Goal: Information Seeking & Learning: Learn about a topic

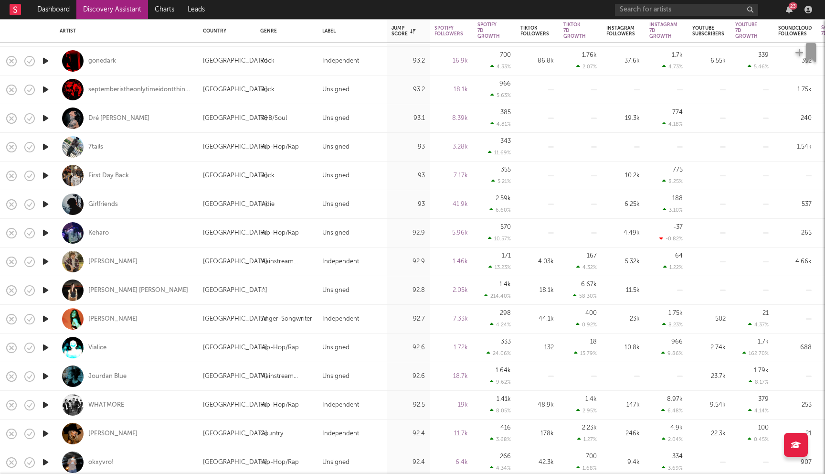
click at [106, 264] on div "Donny Graves" at bounding box center [112, 261] width 49 height 9
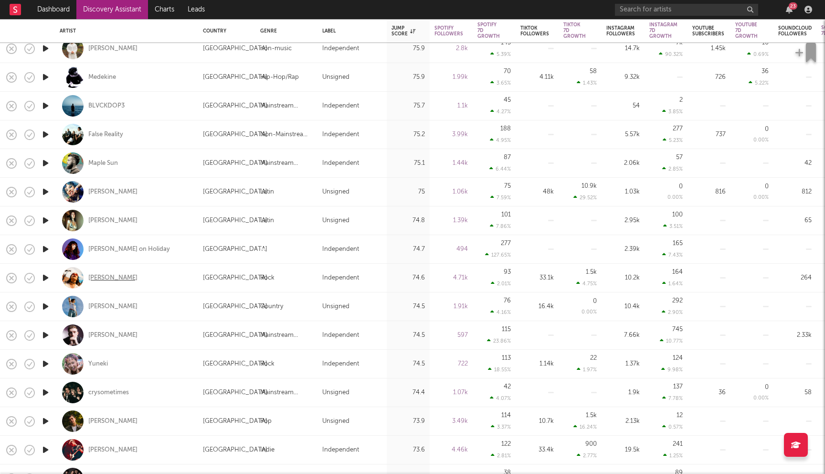
click at [110, 274] on div "Sola Guinto" at bounding box center [112, 278] width 49 height 9
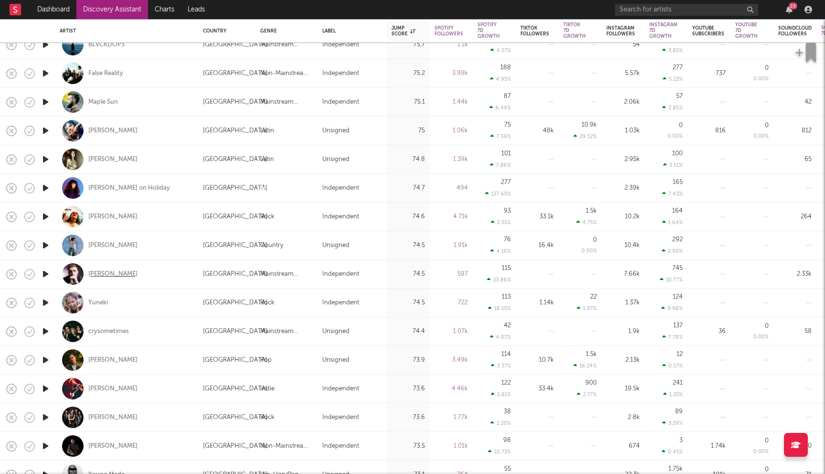
click at [118, 271] on div "Cam Stockman" at bounding box center [112, 274] width 49 height 9
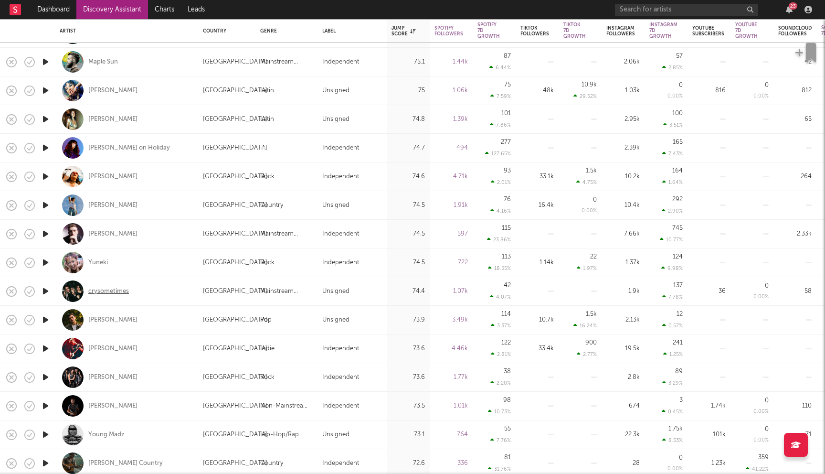
click at [116, 291] on div "crysometimes" at bounding box center [108, 291] width 41 height 9
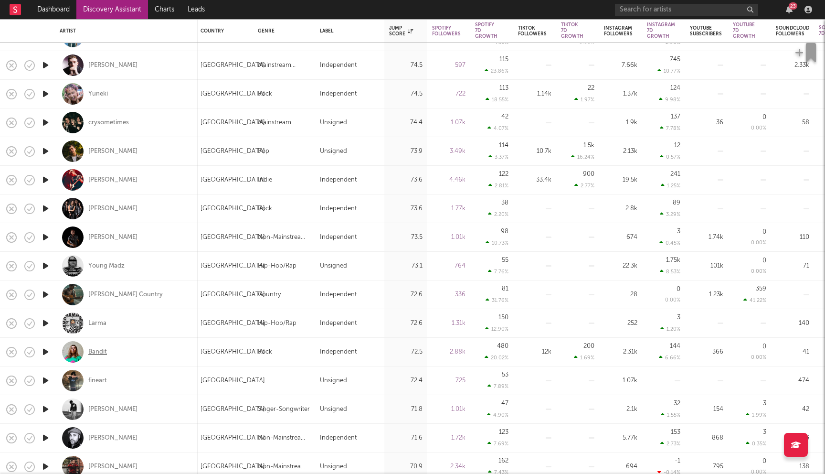
click at [96, 352] on div "Bandit" at bounding box center [97, 352] width 19 height 9
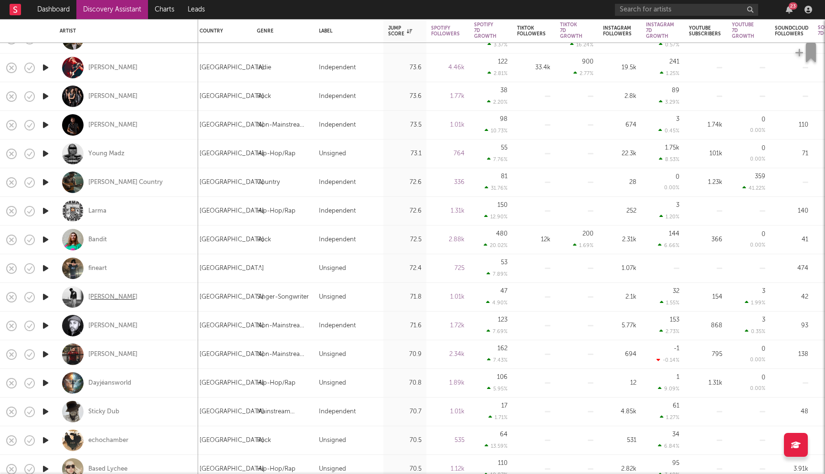
click at [114, 297] on div "Brodie Milner" at bounding box center [112, 297] width 49 height 9
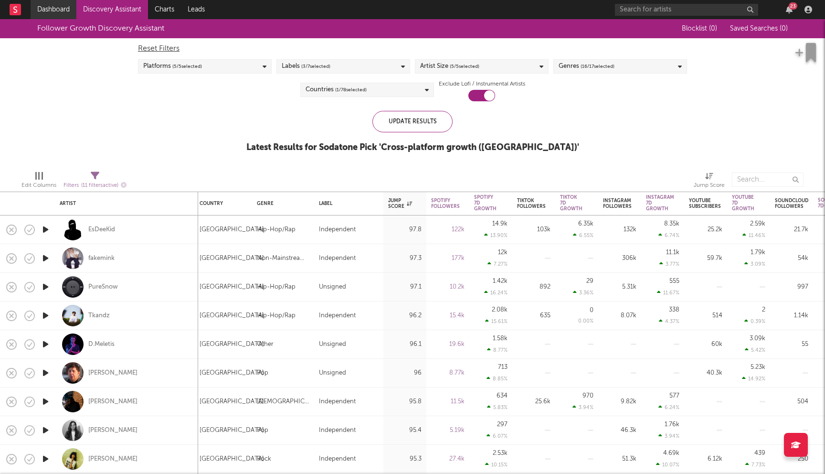
click at [64, 12] on link "Dashboard" at bounding box center [54, 9] width 46 height 19
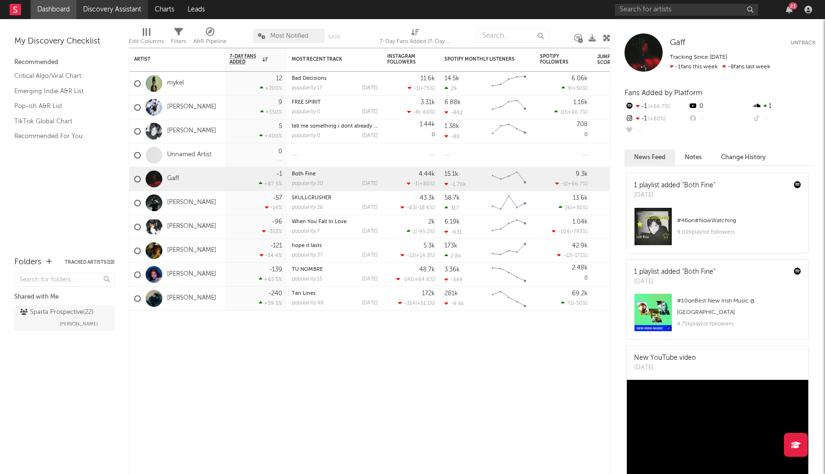
click at [99, 12] on link "Discovery Assistant" at bounding box center [112, 9] width 72 height 19
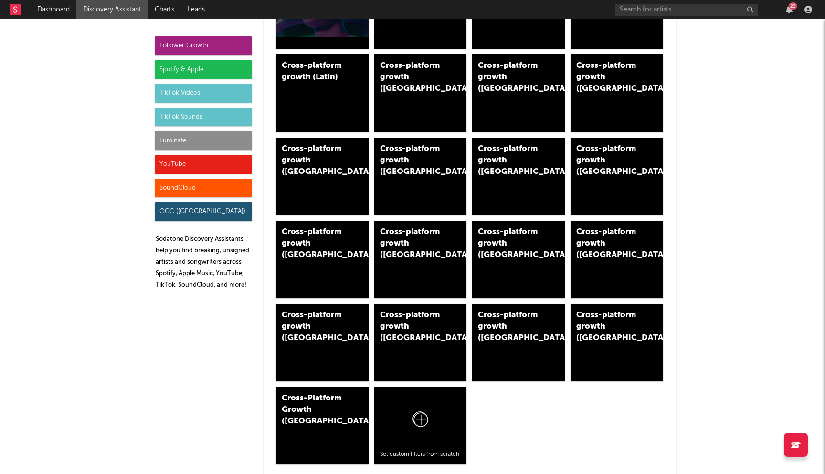
scroll to position [459, 0]
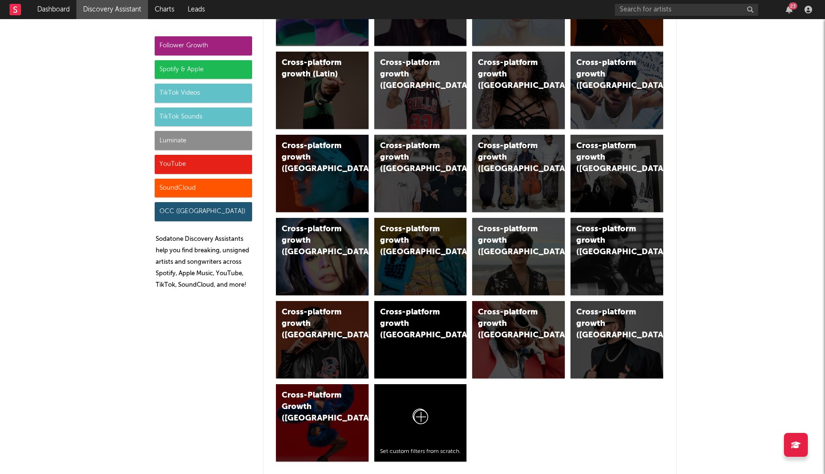
click at [191, 72] on div "Spotify & Apple" at bounding box center [203, 69] width 97 height 19
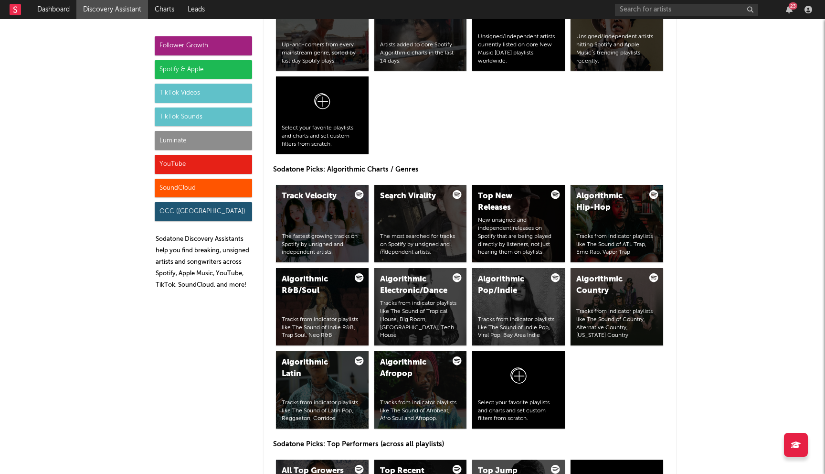
scroll to position [1068, 0]
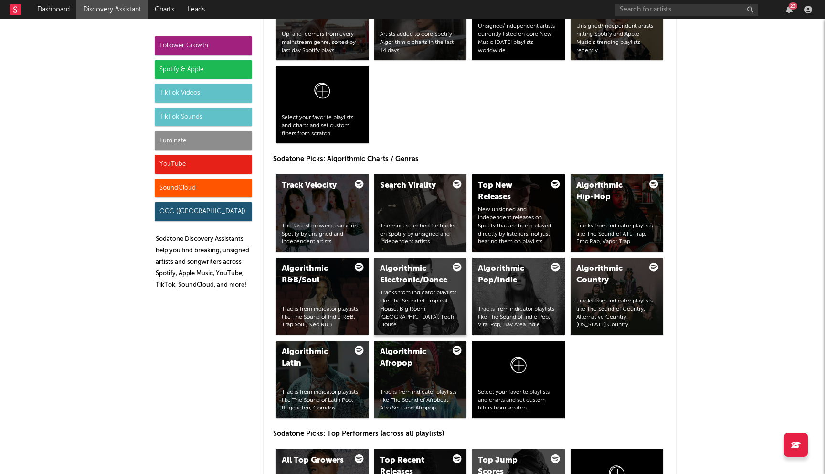
click at [436, 293] on div "Algorithmic Electronic/Dance Tracks from indicator playlists like The Sound of …" at bounding box center [420, 295] width 93 height 77
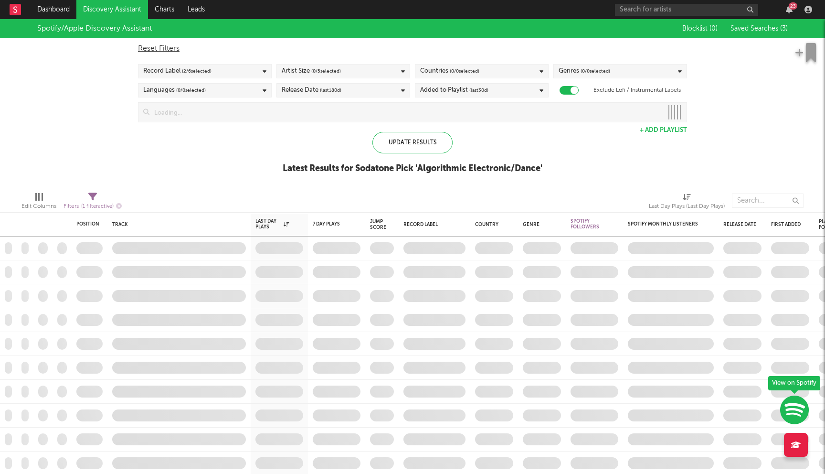
checkbox input "true"
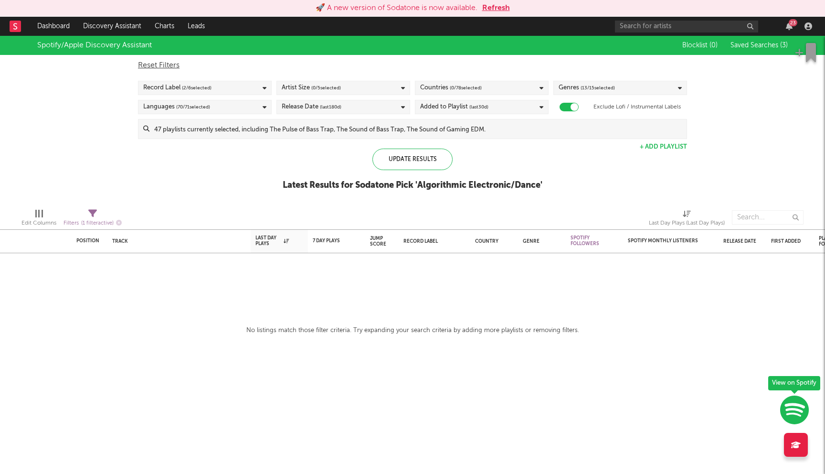
click at [501, 4] on button "Refresh" at bounding box center [496, 7] width 28 height 11
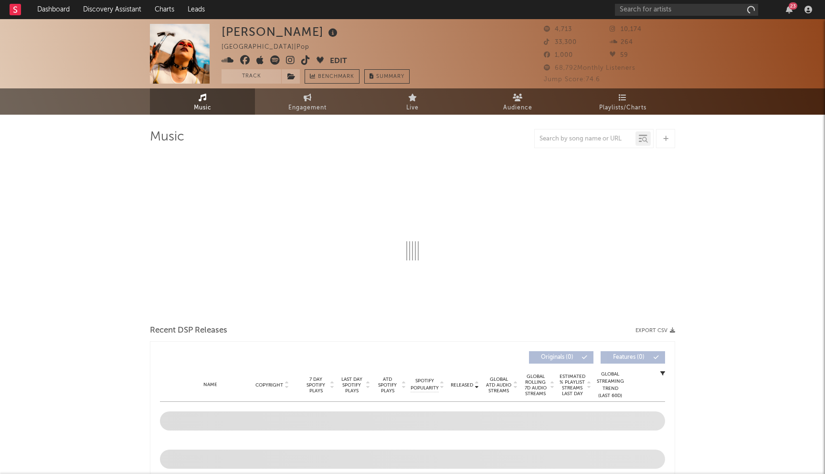
select select "6m"
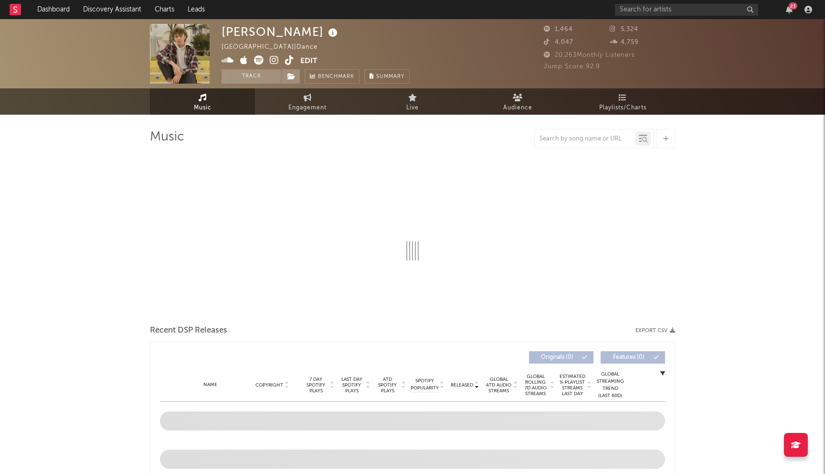
select select "1w"
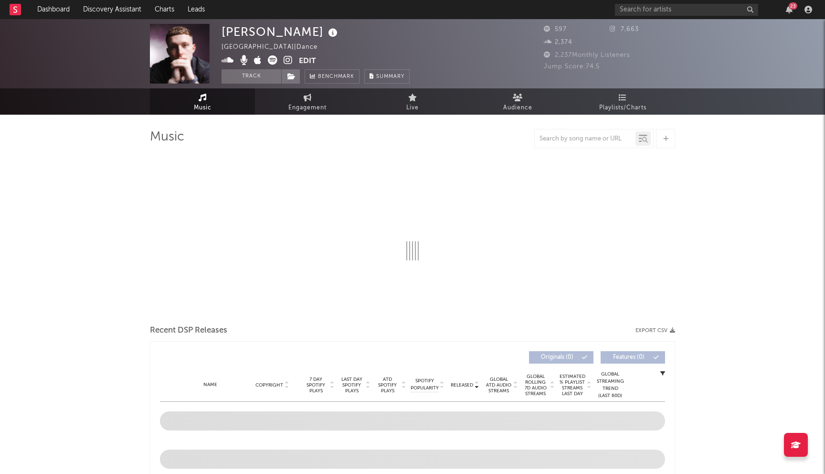
select select "1w"
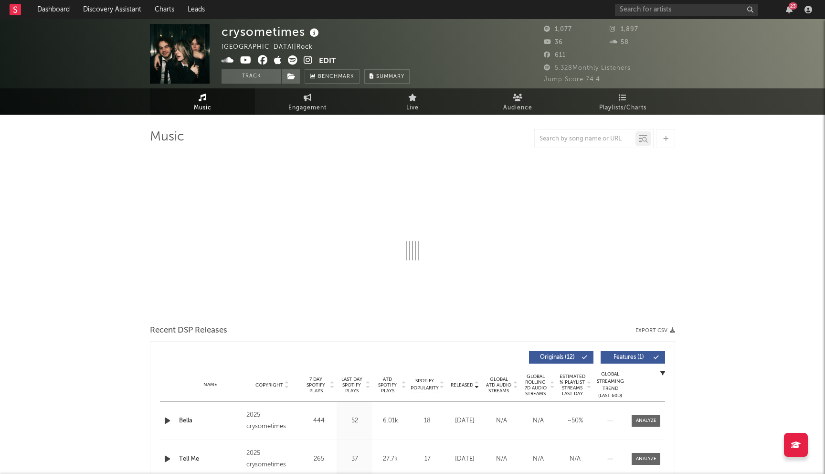
click at [265, 62] on icon at bounding box center [263, 60] width 10 height 10
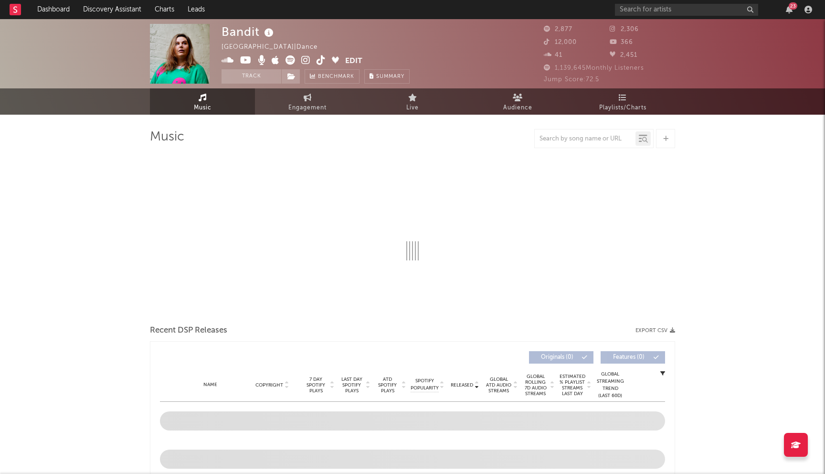
select select "6m"
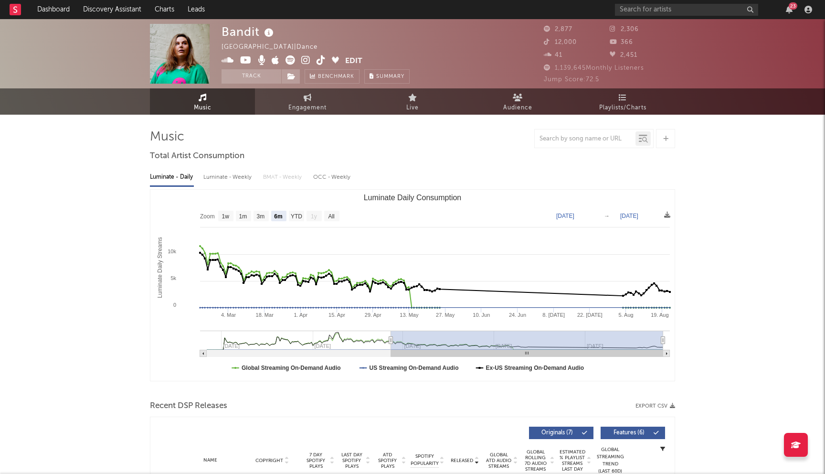
click at [304, 60] on icon at bounding box center [305, 60] width 9 height 10
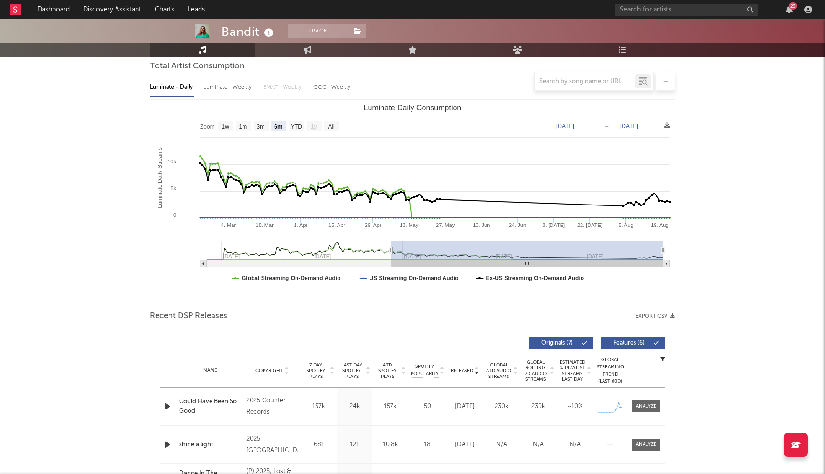
scroll to position [228, 0]
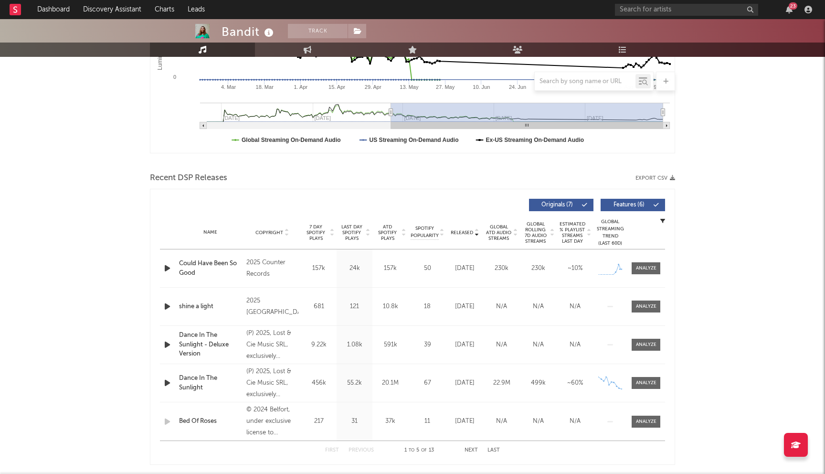
click at [355, 234] on span "Last Day Spotify Plays" at bounding box center [351, 232] width 25 height 17
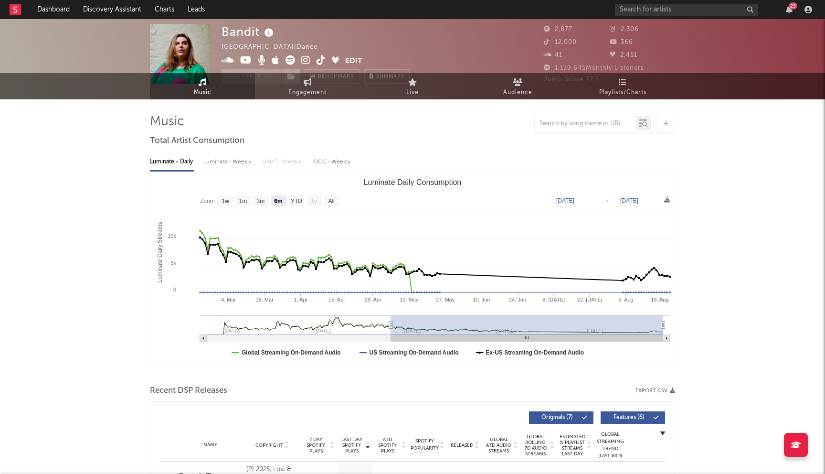
scroll to position [0, 0]
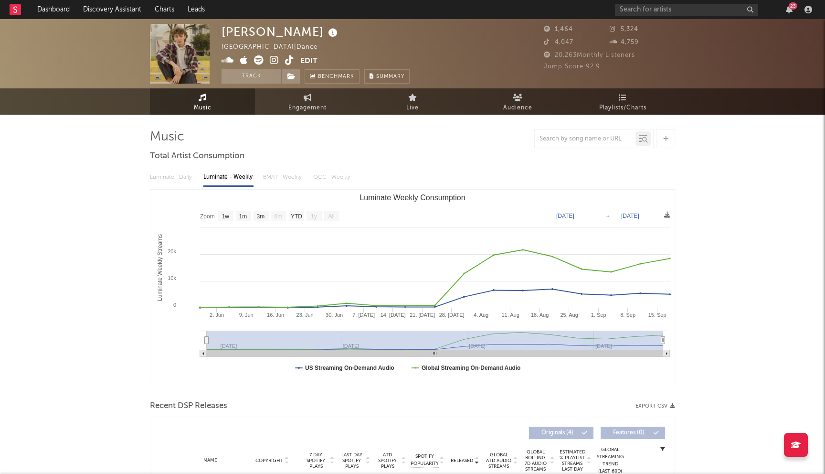
select select "1w"
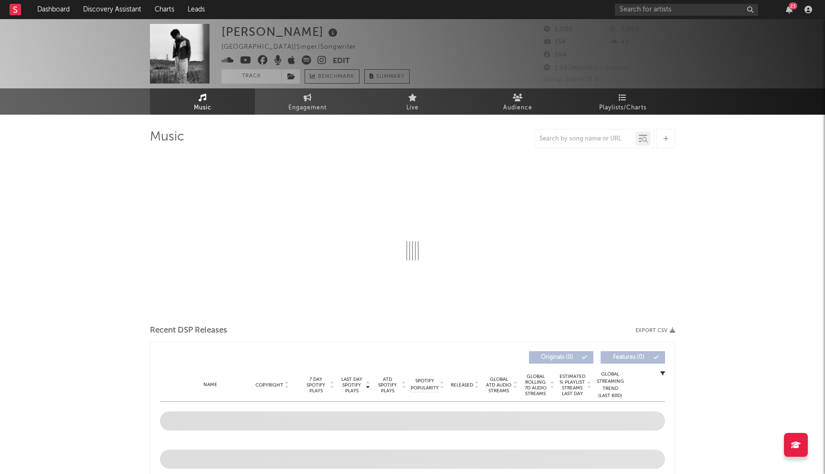
select select "1w"
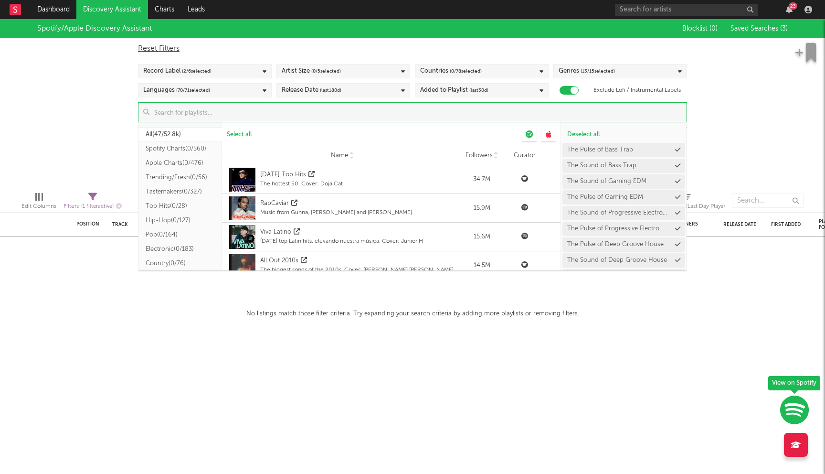
click at [439, 106] on input at bounding box center [417, 112] width 537 height 19
click at [169, 224] on button "Electronic ( 0/183 )" at bounding box center [180, 224] width 84 height 14
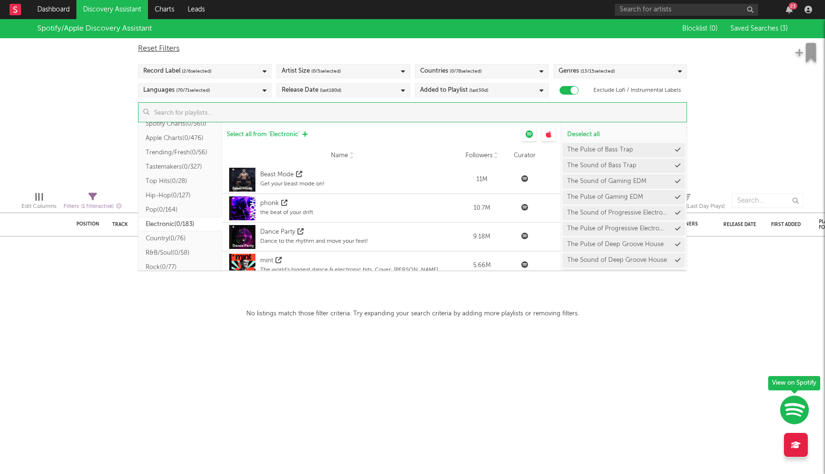
click at [274, 136] on span "Select all from ' Electronic '" at bounding box center [263, 134] width 73 height 6
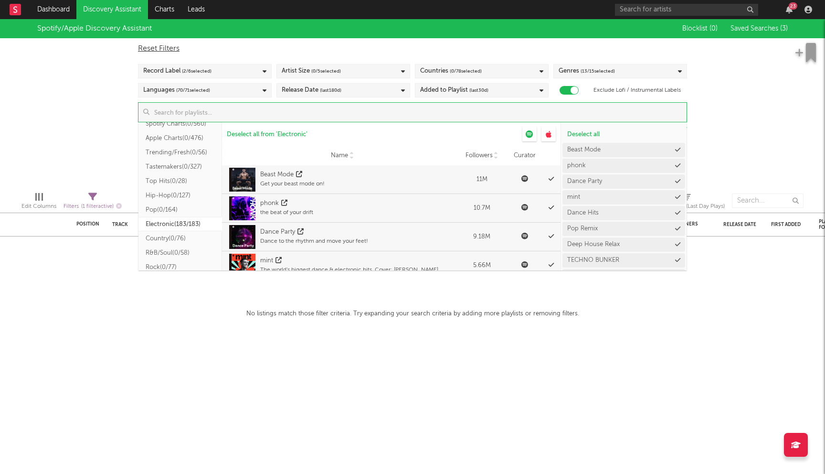
click at [70, 117] on div "Spotify/Apple Discovery Assistant Blocklist ( 0 ) Saved Searches ( 3 ) Reset Fi…" at bounding box center [412, 101] width 825 height 165
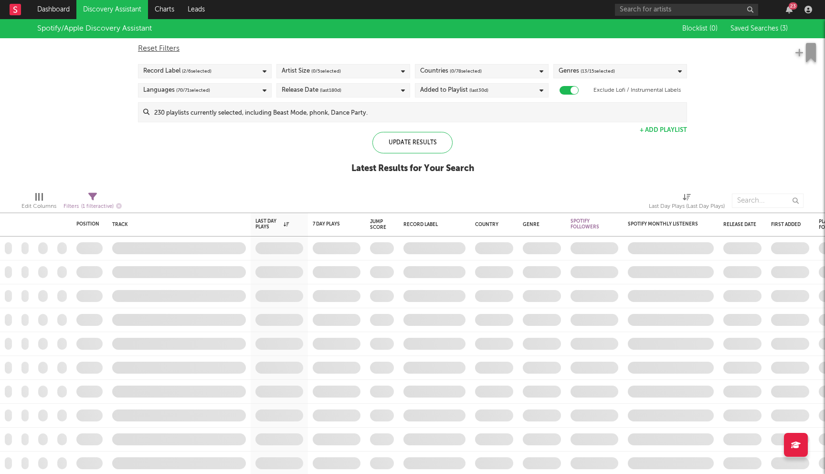
click at [340, 73] on span "( 0 / 5 selected)" at bounding box center [326, 70] width 30 height 11
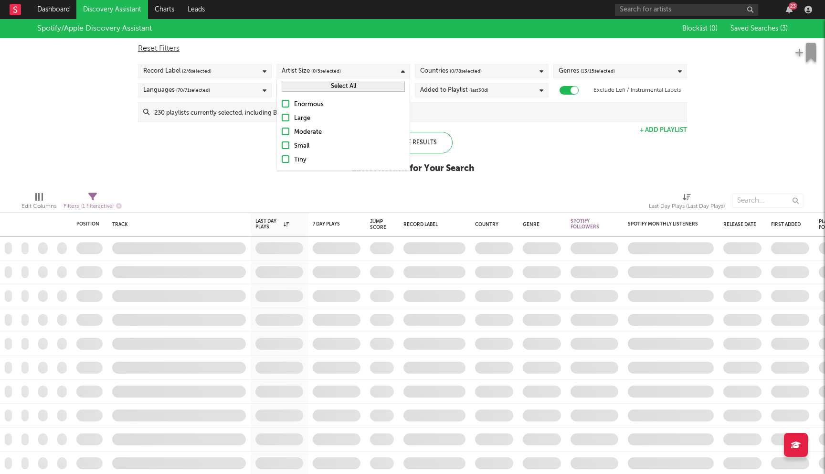
click at [292, 145] on label "Small" at bounding box center [343, 145] width 123 height 11
click at [282, 145] on input "Small" at bounding box center [282, 145] width 0 height 11
click at [284, 166] on div "Enormous Large Moderate Small Tiny" at bounding box center [343, 132] width 133 height 76
click at [287, 156] on div at bounding box center [286, 159] width 8 height 8
click at [282, 156] on input "Tiny" at bounding box center [282, 159] width 0 height 11
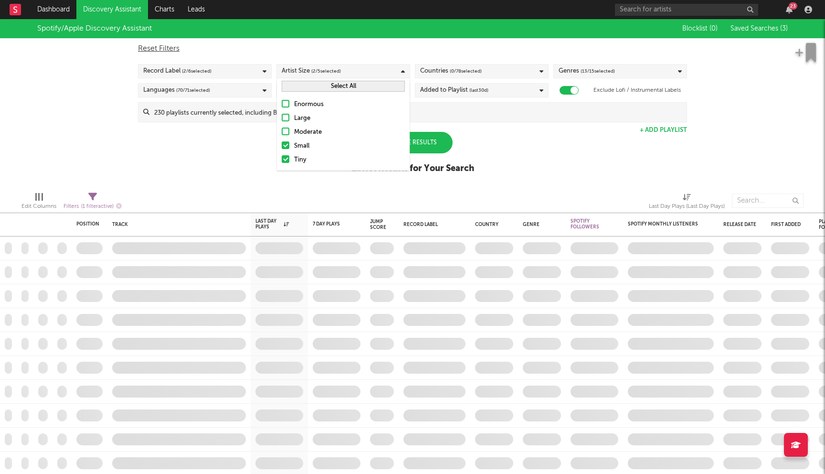
click at [285, 130] on div at bounding box center [286, 131] width 8 height 8
click at [282, 130] on input "Moderate" at bounding box center [282, 132] width 0 height 11
click at [243, 143] on div "Spotify/Apple Discovery Assistant Blocklist ( 0 ) Saved Searches ( 3 ) Reset Fi…" at bounding box center [412, 101] width 825 height 165
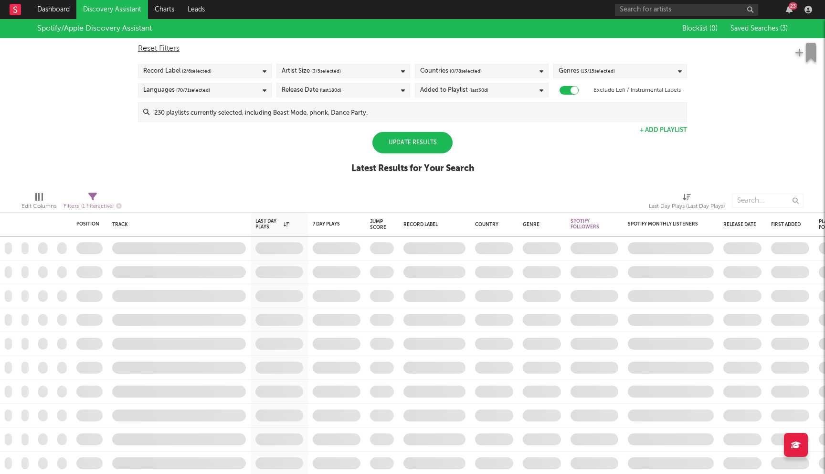
click at [493, 84] on div "Added to Playlist (last 30 d)" at bounding box center [482, 90] width 134 height 14
click at [472, 146] on div "Last 180 Days" at bounding box center [488, 149] width 111 height 11
click at [420, 146] on input "Last 180 Days" at bounding box center [420, 149] width 0 height 11
click at [266, 150] on div "Spotify/Apple Discovery Assistant Blocklist ( 0 ) Saved Searches ( 3 ) Reset Fi…" at bounding box center [412, 101] width 825 height 165
click at [409, 138] on div "Update Results" at bounding box center [412, 142] width 80 height 21
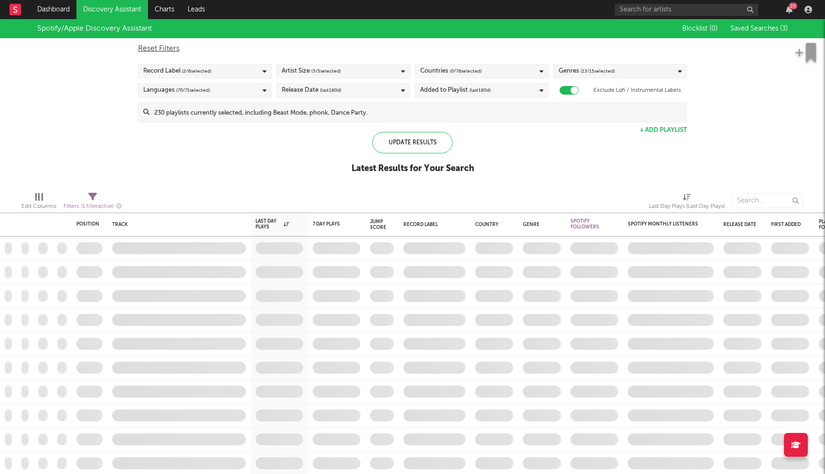
click at [495, 74] on div "Countries ( 0 / 78 selected)" at bounding box center [482, 71] width 134 height 14
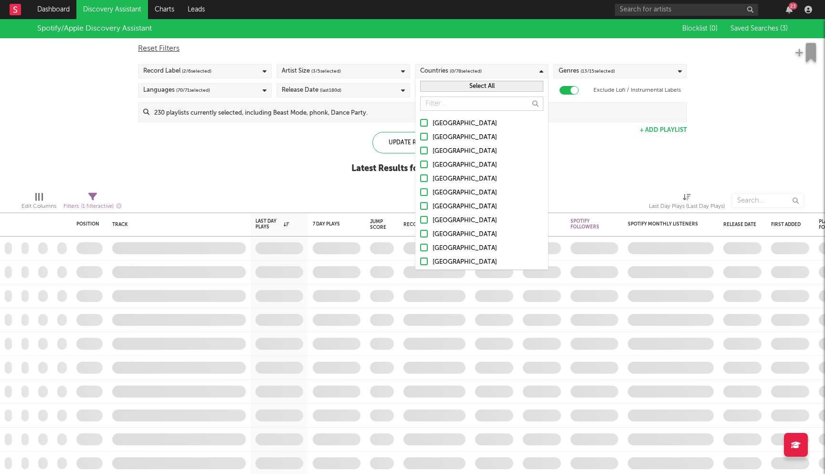
click at [444, 124] on div "United States" at bounding box center [488, 123] width 111 height 11
click at [420, 124] on input "United States" at bounding box center [420, 123] width 0 height 11
click at [440, 135] on div "Australia" at bounding box center [488, 137] width 111 height 11
click at [420, 135] on input "Australia" at bounding box center [420, 137] width 0 height 11
click at [439, 146] on div "Canada" at bounding box center [488, 151] width 111 height 11
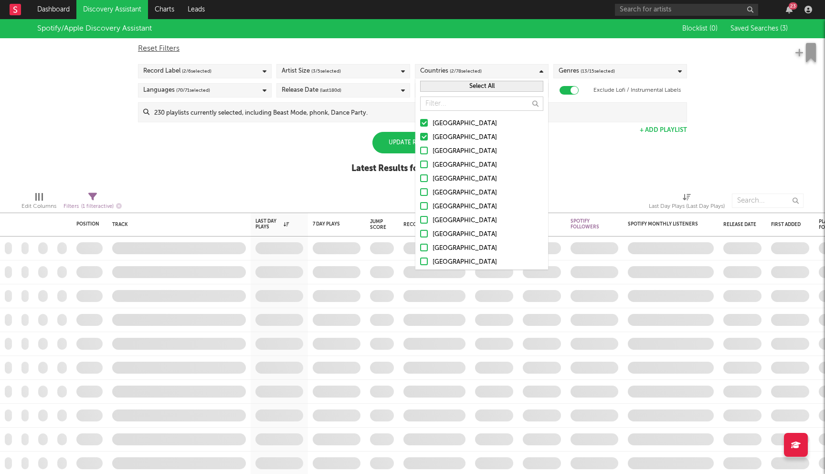
click at [420, 146] on input "Canada" at bounding box center [420, 151] width 0 height 11
click at [437, 162] on div "United Kingdom" at bounding box center [488, 164] width 111 height 11
click at [420, 162] on input "United Kingdom" at bounding box center [420, 164] width 0 height 11
click at [435, 174] on div "Ireland" at bounding box center [488, 178] width 111 height 11
click at [420, 174] on input "Ireland" at bounding box center [420, 178] width 0 height 11
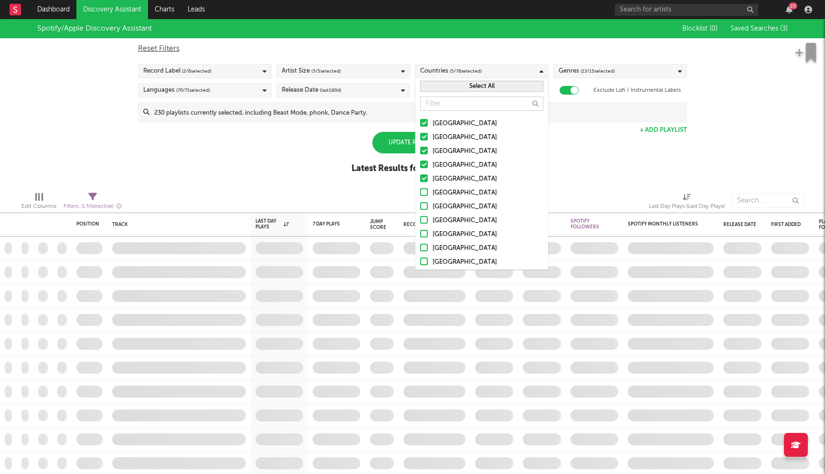
click at [433, 187] on div "[GEOGRAPHIC_DATA]" at bounding box center [488, 192] width 111 height 11
click at [420, 187] on input "[GEOGRAPHIC_DATA]" at bounding box center [420, 192] width 0 height 11
click at [431, 203] on label "[GEOGRAPHIC_DATA]" at bounding box center [481, 206] width 123 height 11
click at [420, 203] on input "[GEOGRAPHIC_DATA]" at bounding box center [420, 206] width 0 height 11
click at [431, 215] on label "[GEOGRAPHIC_DATA]" at bounding box center [481, 220] width 123 height 11
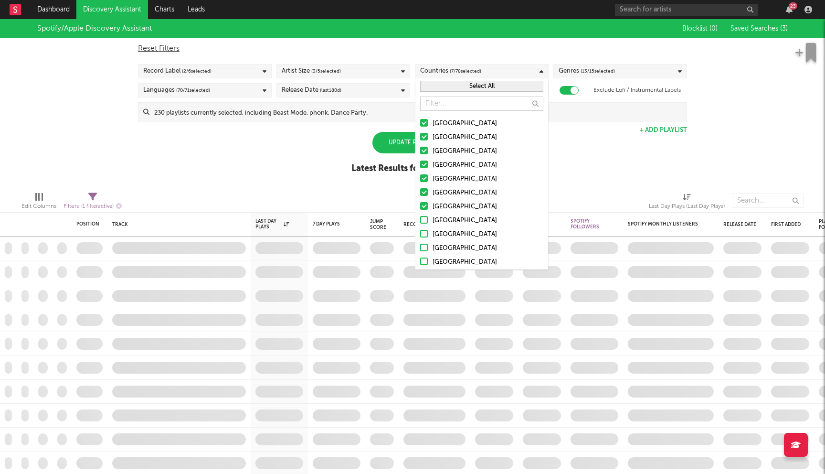
click at [420, 215] on input "[GEOGRAPHIC_DATA]" at bounding box center [420, 220] width 0 height 11
click at [433, 238] on div "Netherlands" at bounding box center [488, 234] width 111 height 11
click at [420, 238] on input "Netherlands" at bounding box center [420, 234] width 0 height 11
click at [430, 245] on label "Austria" at bounding box center [481, 248] width 123 height 11
click at [420, 245] on input "Austria" at bounding box center [420, 248] width 0 height 11
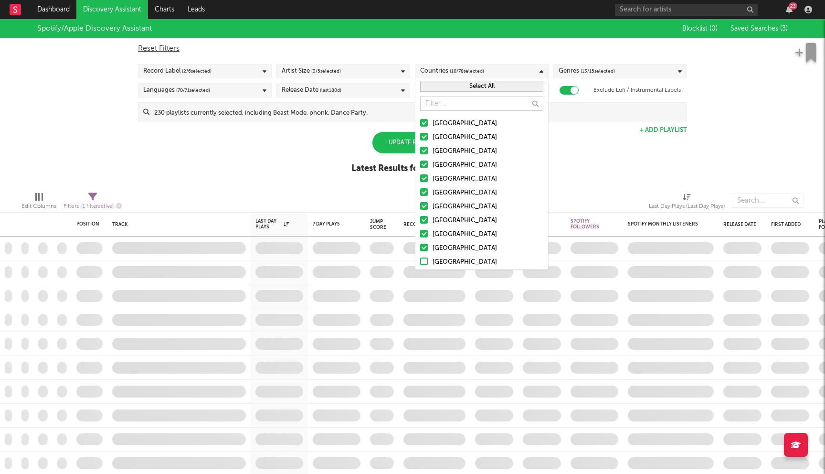
click at [430, 257] on label "Switzerland" at bounding box center [481, 261] width 123 height 11
click at [420, 257] on input "Switzerland" at bounding box center [420, 261] width 0 height 11
click at [330, 189] on div at bounding box center [253, 201] width 249 height 24
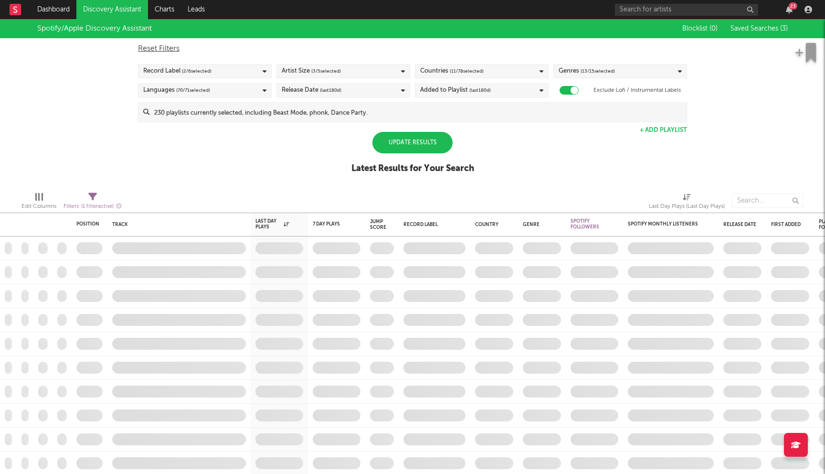
click at [416, 140] on div "Update Results" at bounding box center [412, 142] width 80 height 21
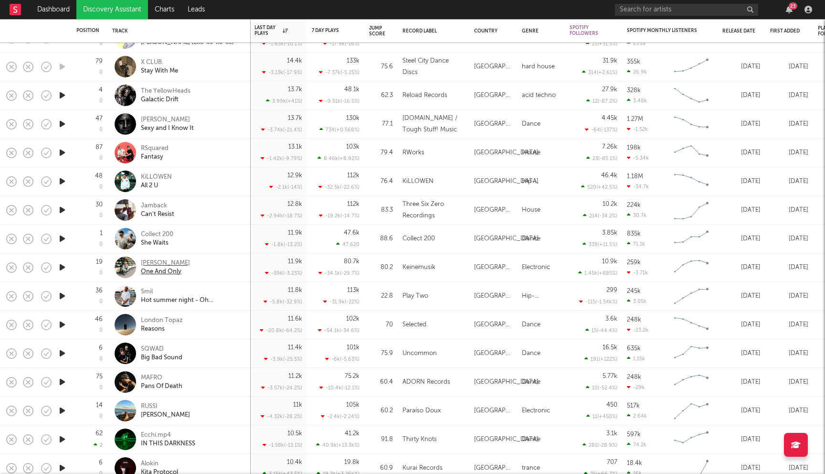
click at [153, 265] on div "Reznik" at bounding box center [165, 263] width 49 height 9
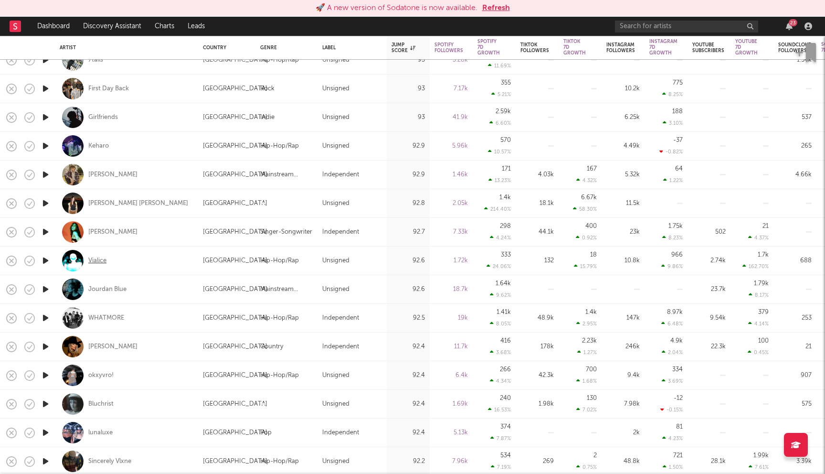
click at [99, 263] on div "Vialice" at bounding box center [97, 260] width 18 height 9
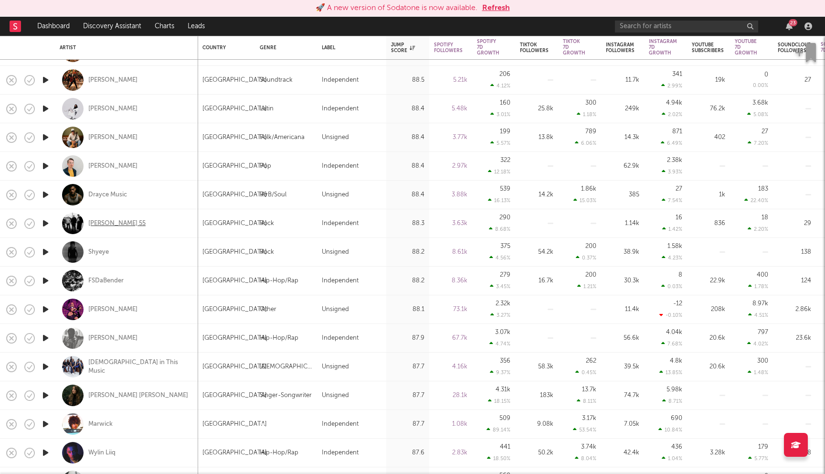
click at [108, 225] on div "[PERSON_NAME] 55" at bounding box center [116, 223] width 57 height 9
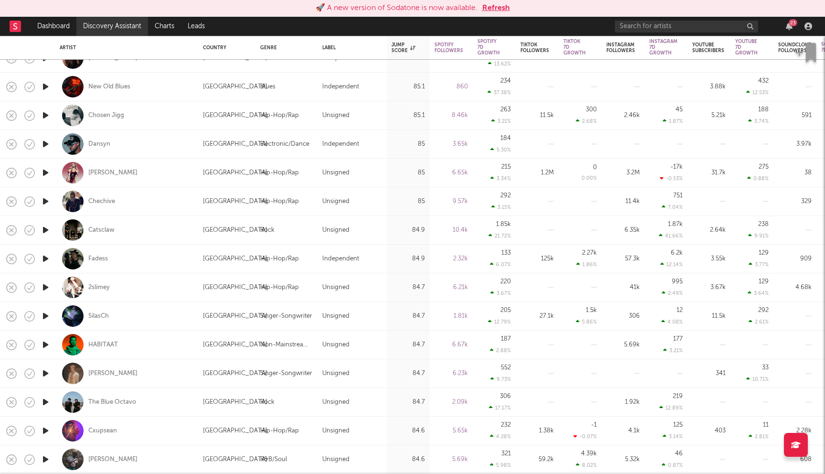
click at [109, 31] on link "Discovery Assistant" at bounding box center [112, 26] width 72 height 19
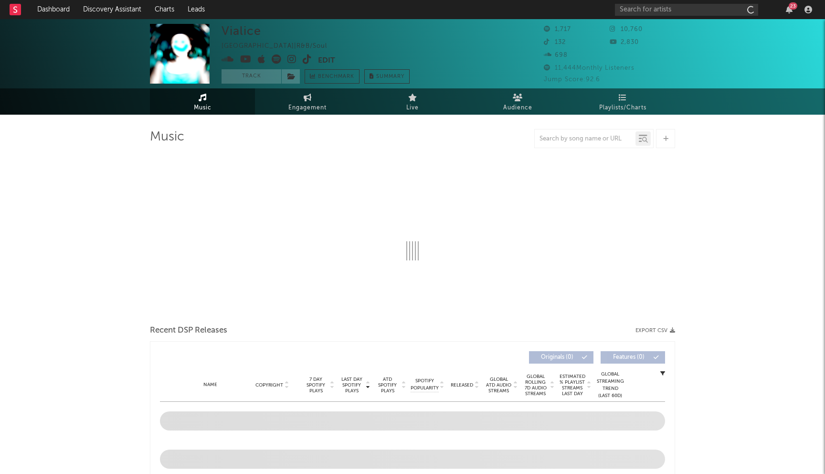
select select "1w"
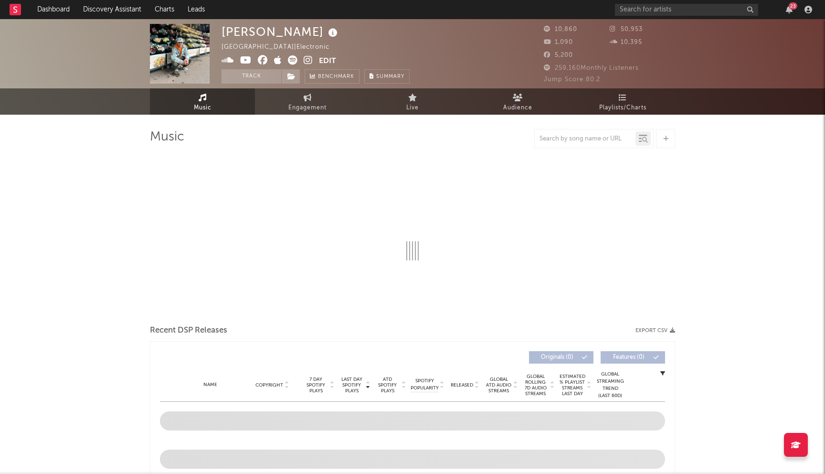
select select "6m"
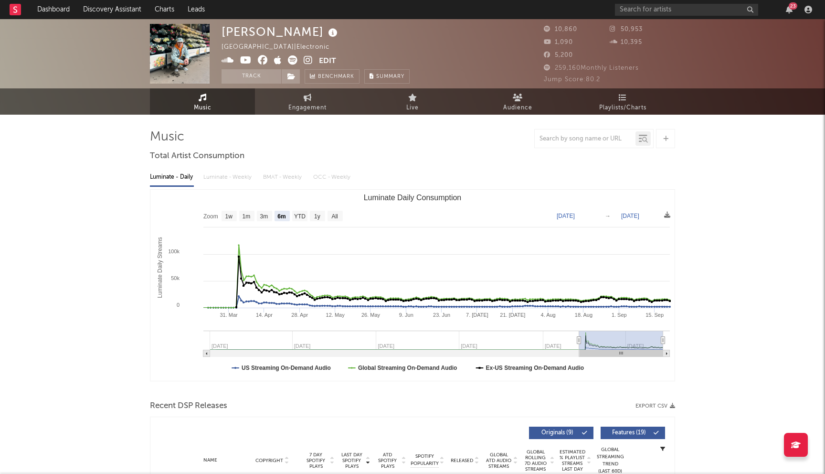
click at [262, 60] on icon at bounding box center [263, 60] width 10 height 10
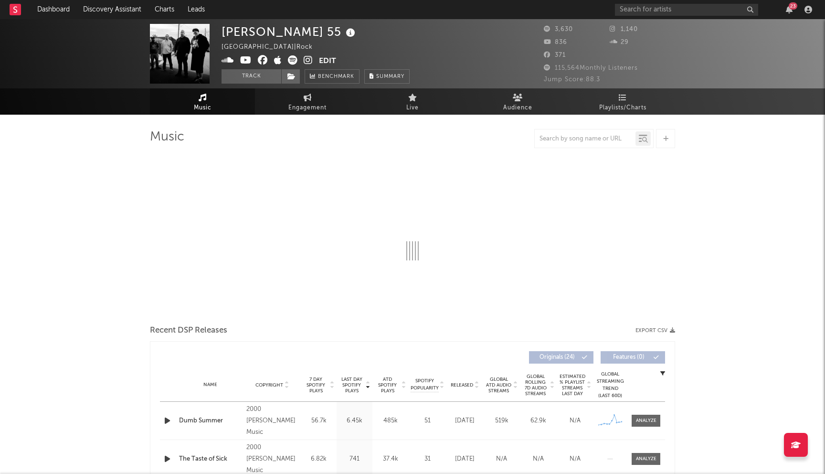
click at [263, 62] on icon at bounding box center [263, 60] width 10 height 10
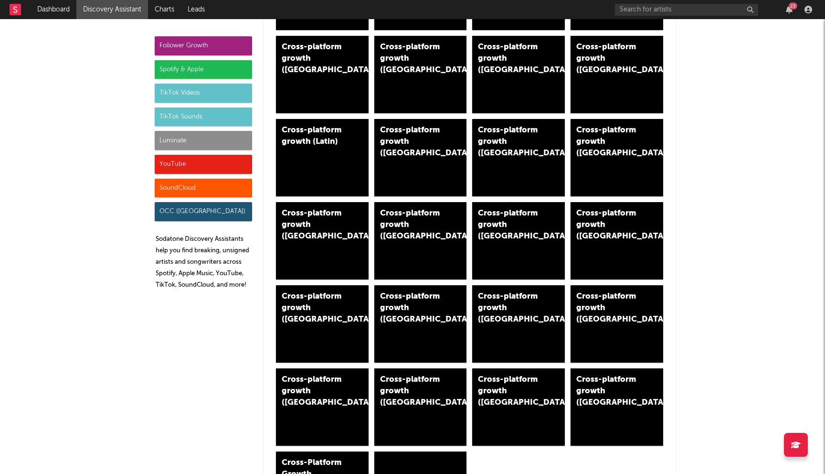
scroll to position [461, 0]
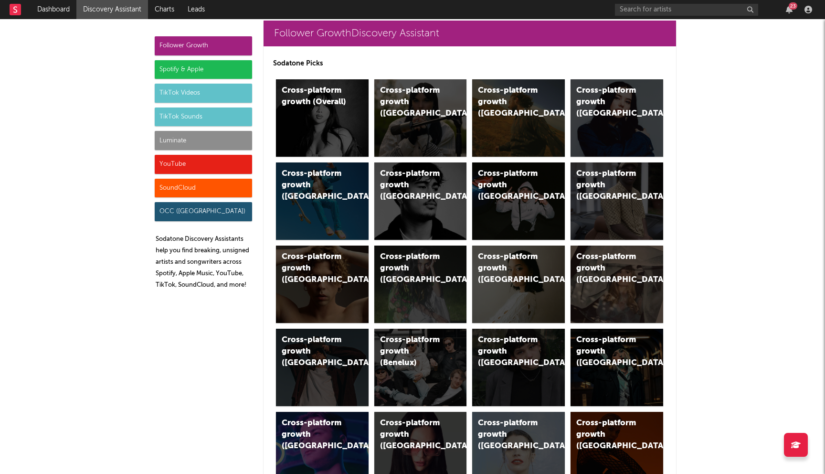
click at [191, 69] on div "Spotify & Apple" at bounding box center [203, 69] width 97 height 19
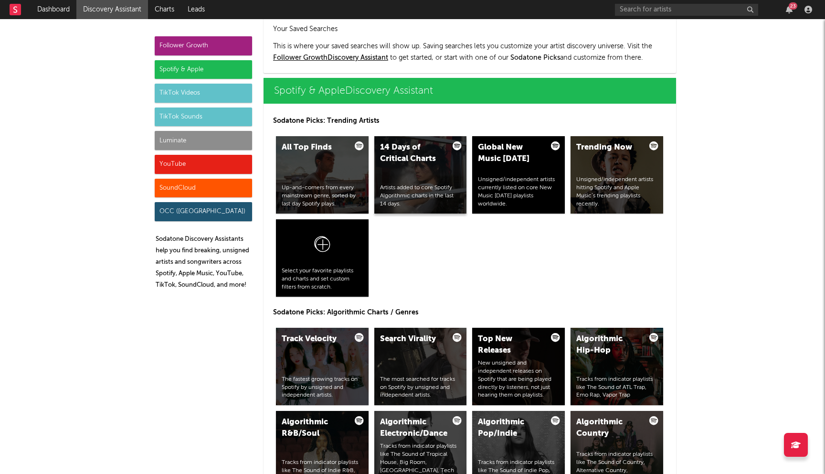
scroll to position [955, 0]
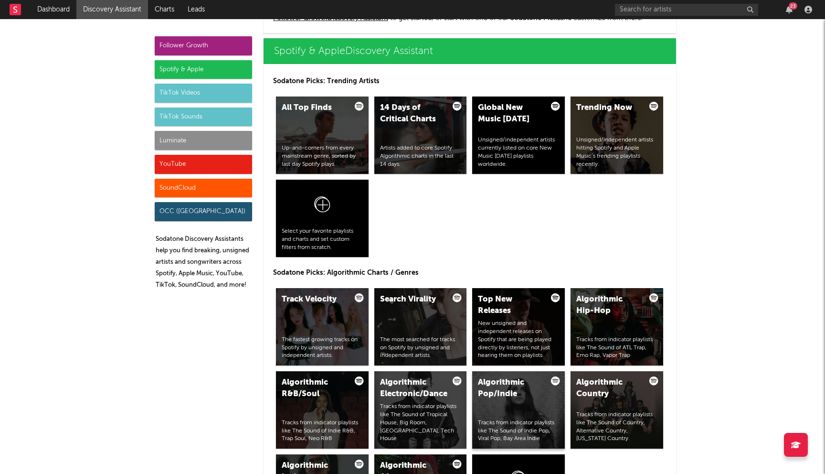
click at [534, 404] on div "Algorithmic Pop/Indie Tracks from indicator playlists like The Sound of Indie P…" at bounding box center [518, 409] width 93 height 77
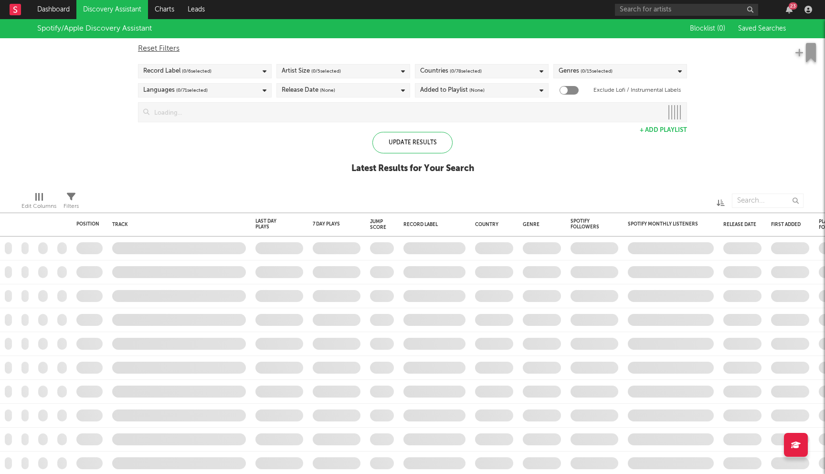
checkbox input "true"
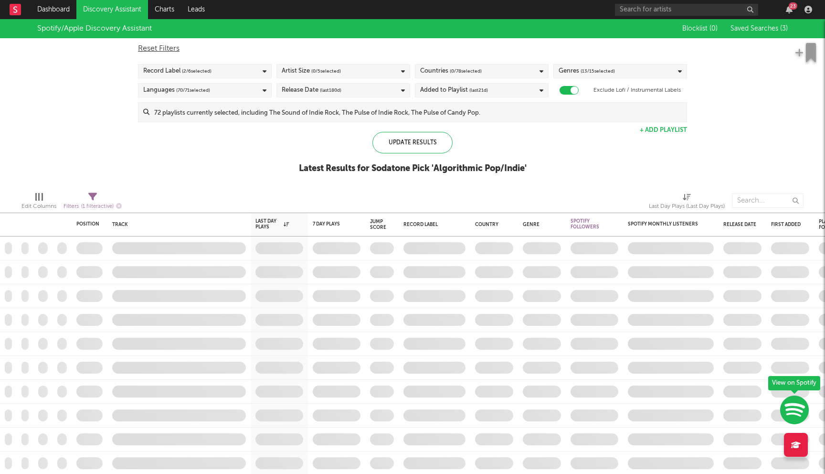
click at [455, 96] on div "Added to Playlist (last 21 d)" at bounding box center [454, 90] width 68 height 11
click at [433, 136] on div "Last 60 Days" at bounding box center [488, 135] width 111 height 11
click at [420, 136] on input "Last 60 Days" at bounding box center [420, 135] width 0 height 11
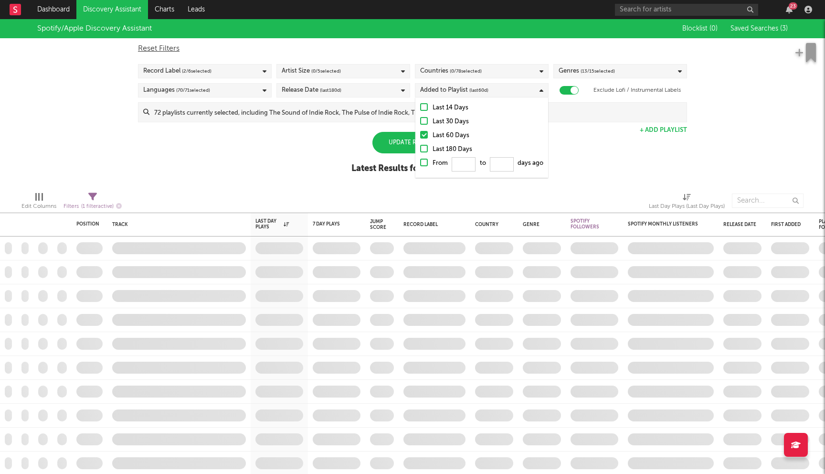
click at [243, 159] on div "Spotify/Apple Discovery Assistant Blocklist ( 0 ) Saved Searches ( 3 ) Reset Fi…" at bounding box center [412, 101] width 825 height 165
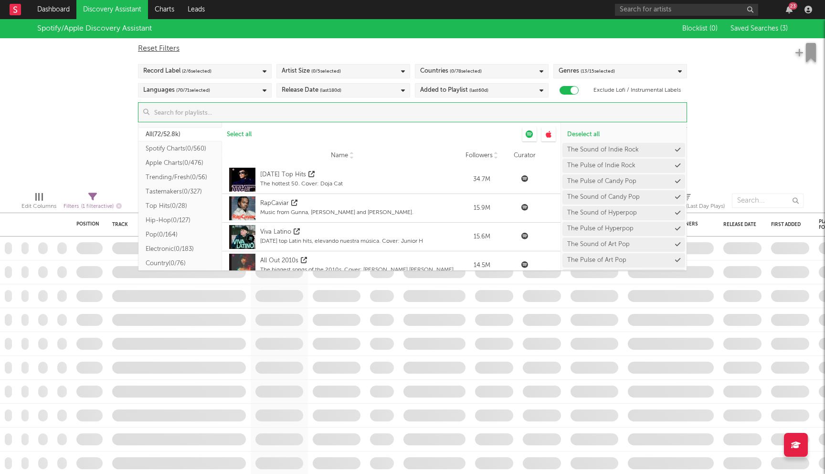
click at [281, 113] on input at bounding box center [417, 112] width 537 height 19
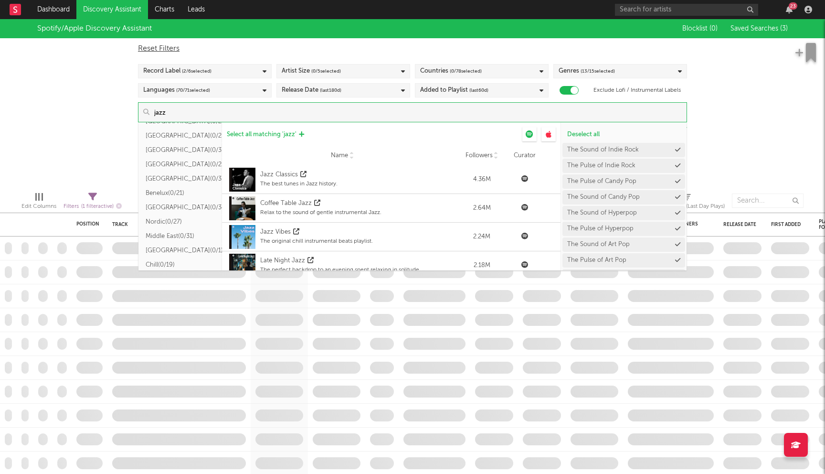
type input "jazz"
click at [268, 130] on button "Select all matching ' jazz '" at bounding box center [265, 134] width 87 height 14
click at [774, 96] on div "Spotify/Apple Discovery Assistant Blocklist ( 0 ) Saved Searches ( 3 ) Reset Fi…" at bounding box center [412, 101] width 825 height 165
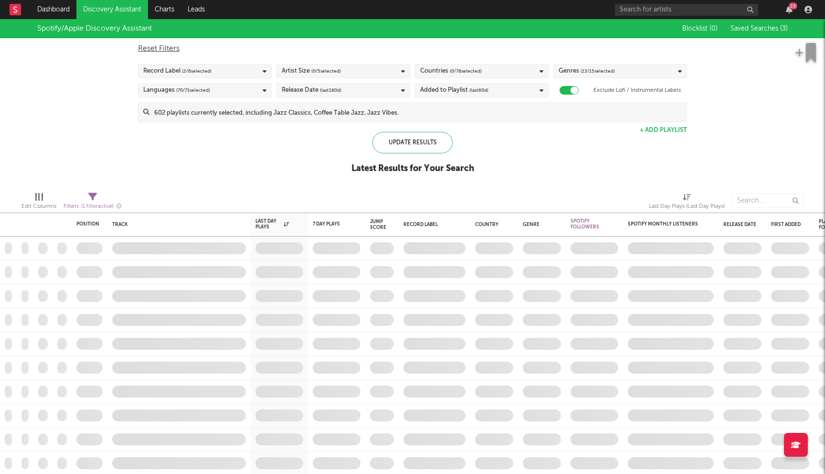
click at [377, 70] on div "Artist Size ( 0 / 5 selected)" at bounding box center [343, 71] width 134 height 14
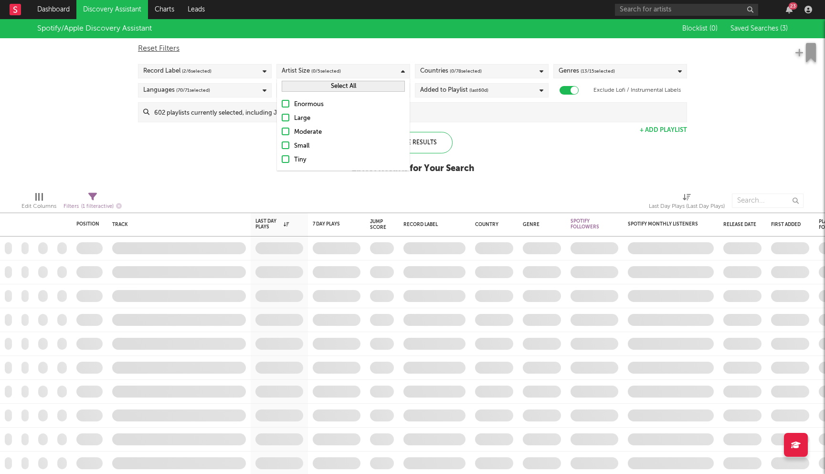
click at [302, 131] on div "Moderate" at bounding box center [349, 132] width 111 height 11
click at [282, 131] on input "Moderate" at bounding box center [282, 132] width 0 height 11
click at [293, 146] on label "Small" at bounding box center [343, 145] width 123 height 11
click at [282, 146] on input "Small" at bounding box center [282, 145] width 0 height 11
click at [287, 162] on div at bounding box center [286, 159] width 8 height 8
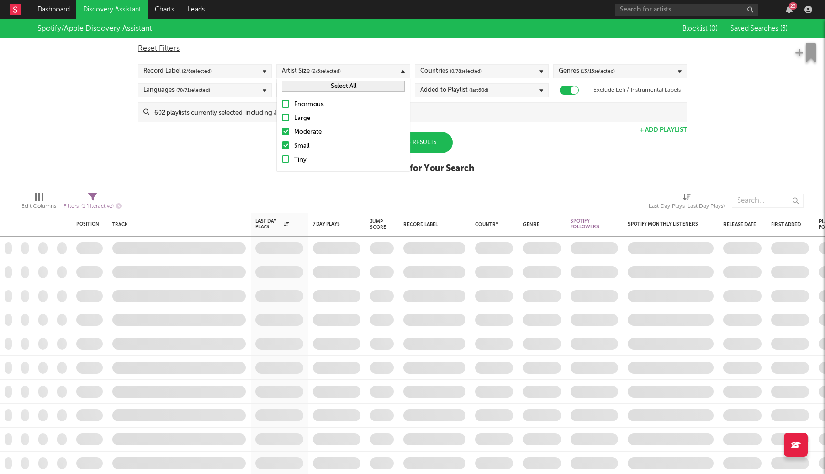
click at [282, 162] on input "Tiny" at bounding box center [282, 159] width 0 height 11
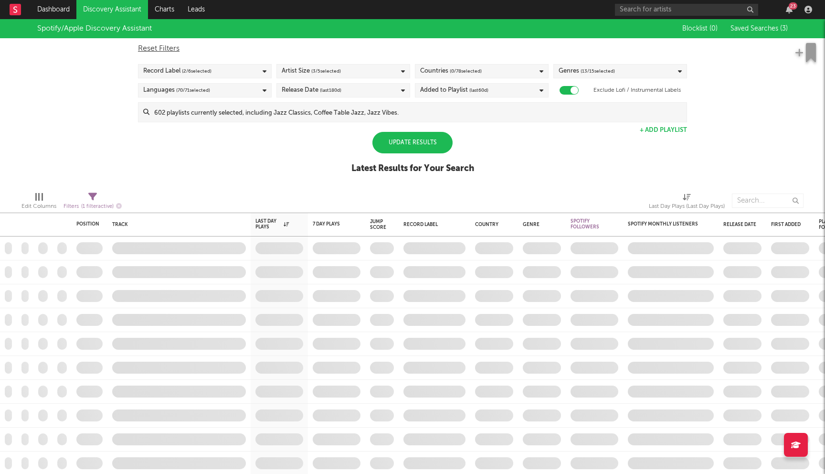
click at [218, 159] on div "Spotify/Apple Discovery Assistant Blocklist ( 0 ) Saved Searches ( 3 ) Reset Fi…" at bounding box center [412, 101] width 825 height 165
click at [474, 70] on span "( 0 / 78 selected)" at bounding box center [466, 70] width 32 height 11
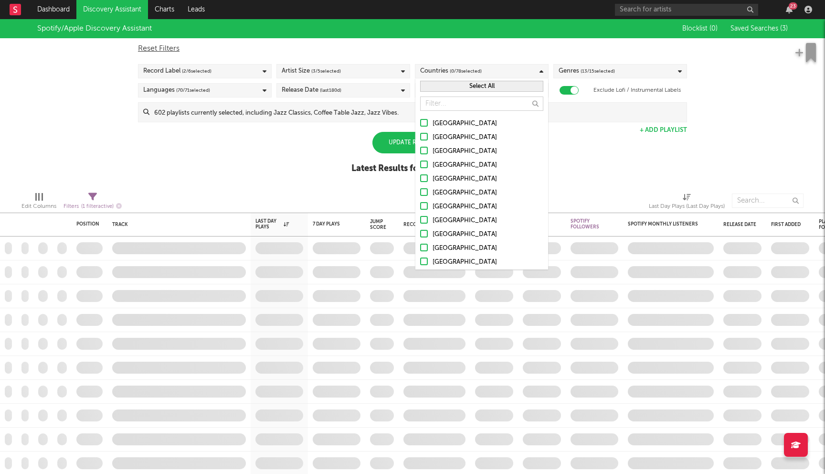
click at [455, 87] on button "Select All" at bounding box center [481, 86] width 123 height 11
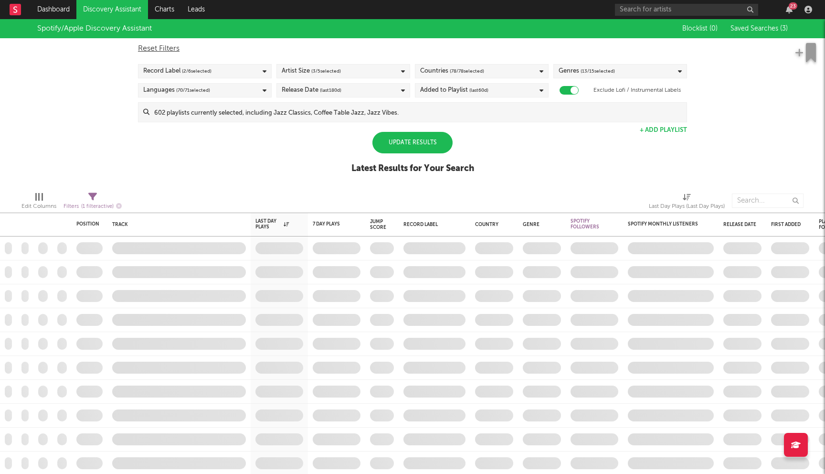
click at [234, 164] on div "Spotify/Apple Discovery Assistant Blocklist ( 0 ) Saved Searches ( 3 ) Reset Fi…" at bounding box center [412, 101] width 825 height 165
click at [412, 139] on div "Update Results" at bounding box center [412, 142] width 80 height 21
click at [398, 140] on div "Update Results" at bounding box center [412, 142] width 80 height 21
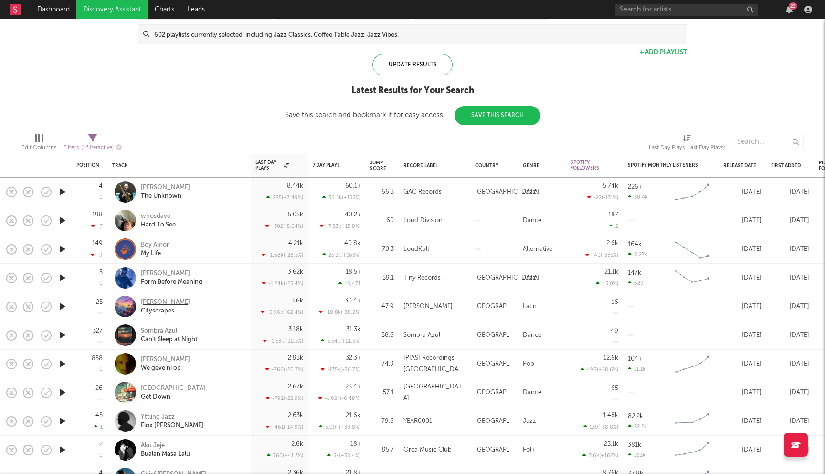
click at [164, 301] on div "Luz Marina" at bounding box center [165, 302] width 49 height 9
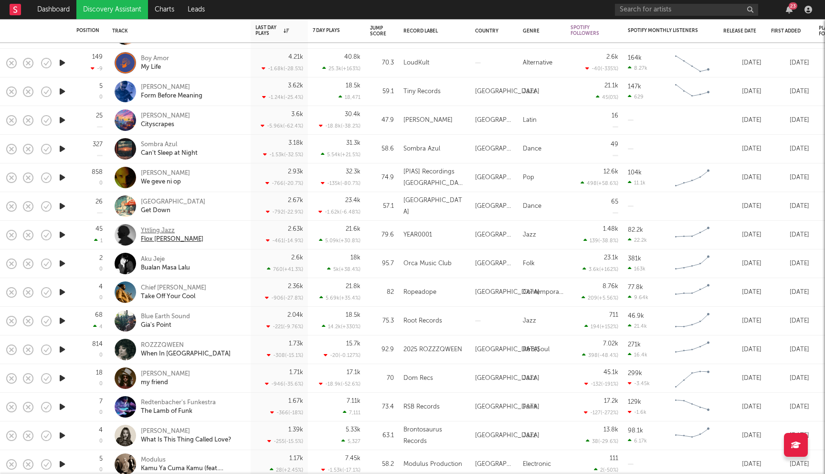
click at [159, 229] on div "Yttling Jazz" at bounding box center [172, 230] width 63 height 9
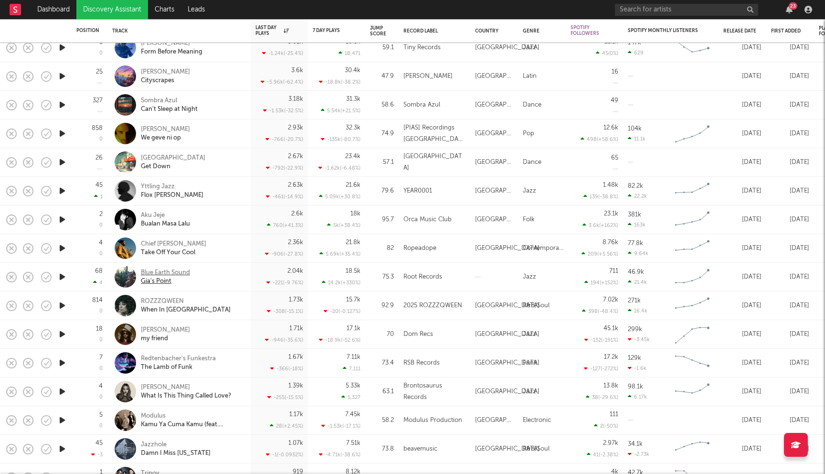
click at [179, 270] on div "Blue Earth Sound" at bounding box center [165, 272] width 49 height 9
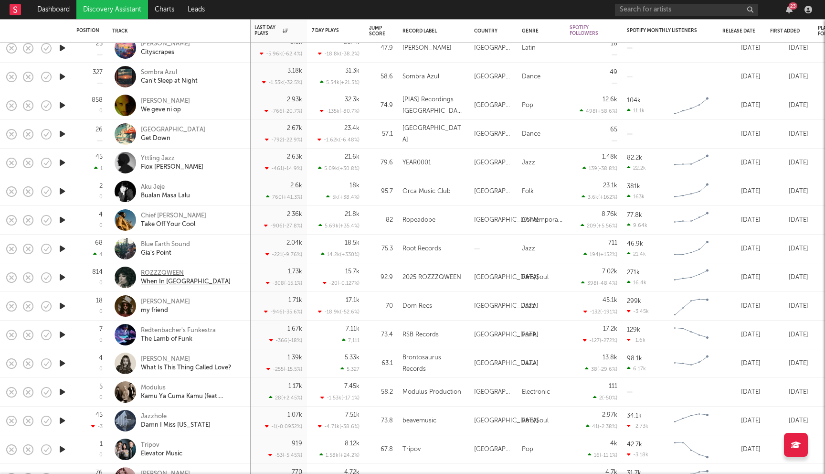
click at [165, 276] on div "ROZZZQWEEN" at bounding box center [186, 273] width 90 height 9
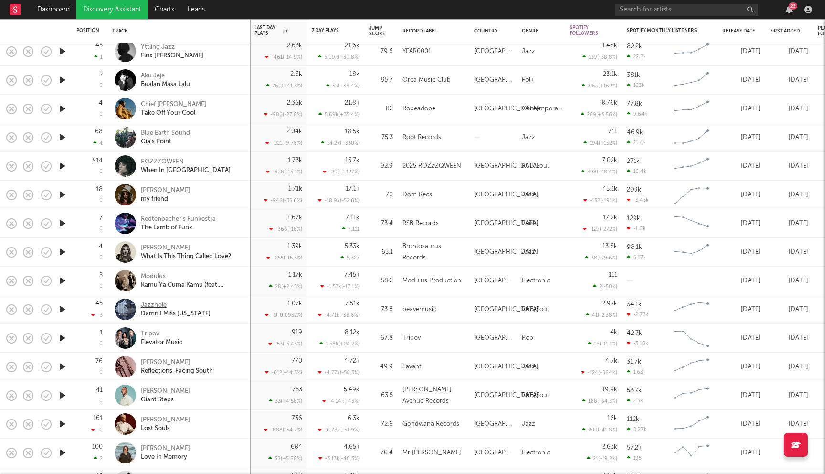
click at [154, 304] on div "Jazzhole" at bounding box center [176, 305] width 70 height 9
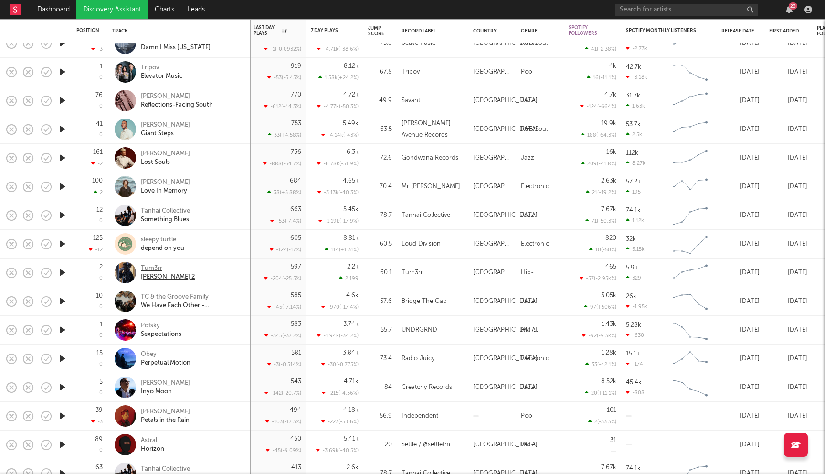
click at [155, 270] on div "Tum3rr" at bounding box center [168, 268] width 54 height 9
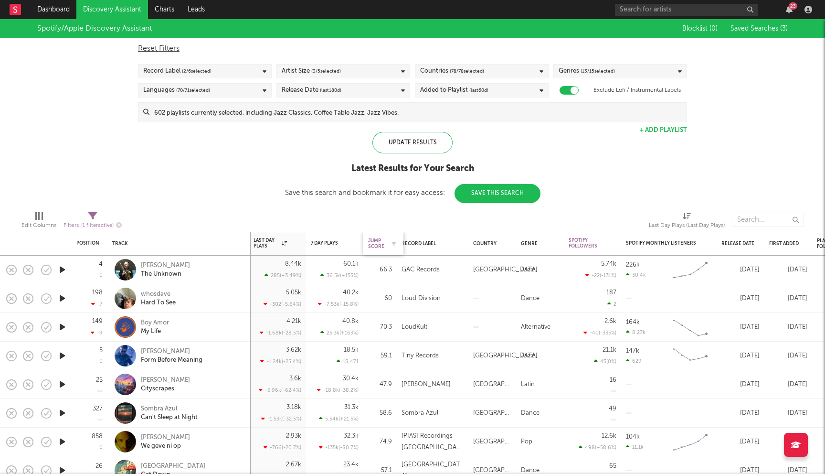
click at [382, 244] on div "Jump Score" at bounding box center [376, 243] width 16 height 11
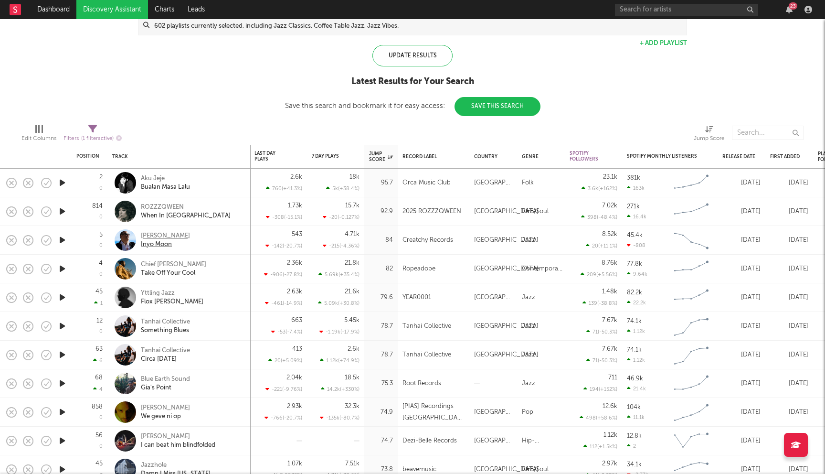
click at [170, 238] on div "David Garfield" at bounding box center [165, 236] width 49 height 9
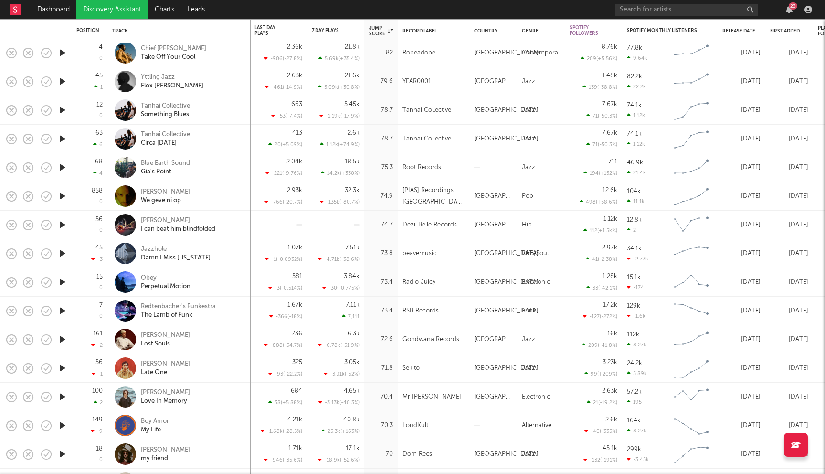
click at [153, 279] on div "Obey" at bounding box center [166, 278] width 50 height 9
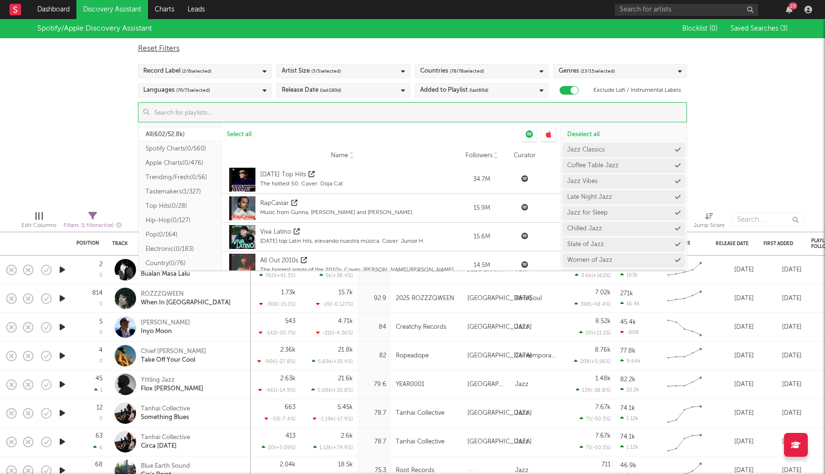
click at [322, 113] on input at bounding box center [417, 112] width 537 height 19
click at [182, 177] on button "Trending/Fresh ( 0/56 )" at bounding box center [180, 177] width 84 height 14
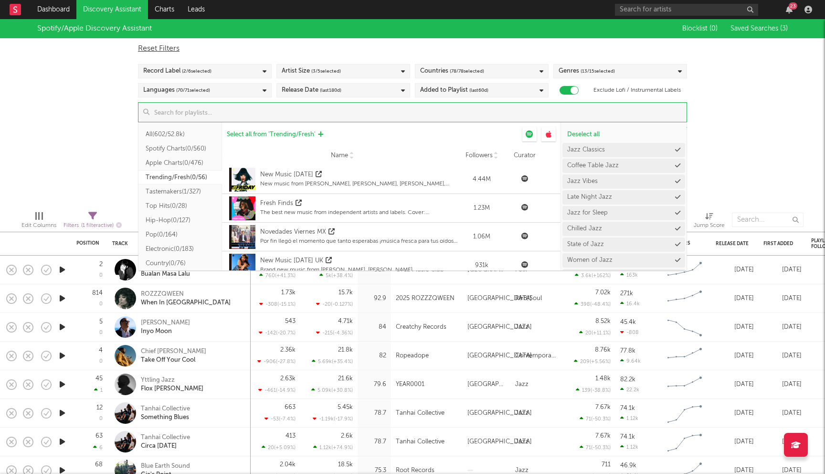
click at [274, 132] on span "Select all from ' Trending/Fresh '" at bounding box center [271, 134] width 89 height 6
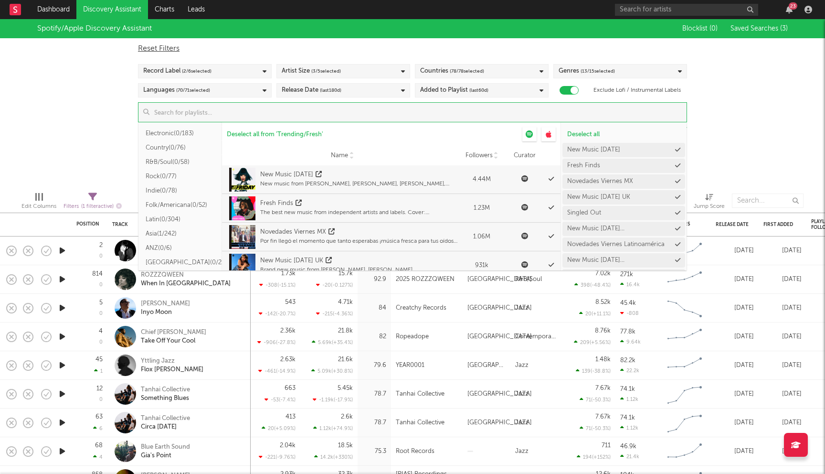
scroll to position [291, 0]
click at [61, 137] on div "Spotify/Apple Discovery Assistant Blocklist ( 0 ) Saved Searches ( 3 ) Reset Fi…" at bounding box center [412, 101] width 825 height 165
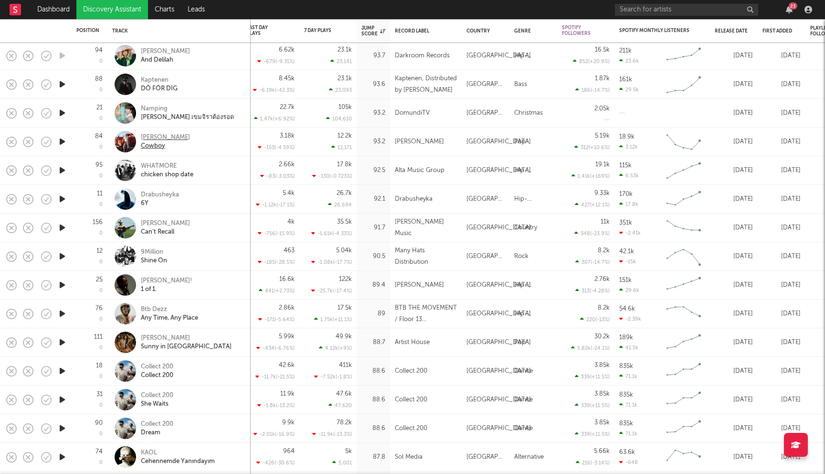
click at [163, 138] on div "Juno James" at bounding box center [165, 137] width 49 height 9
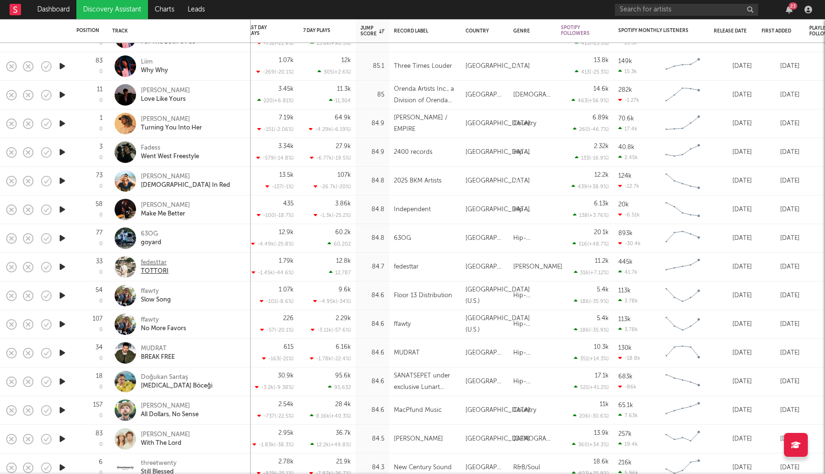
click at [162, 263] on div "fedesttar" at bounding box center [155, 262] width 28 height 9
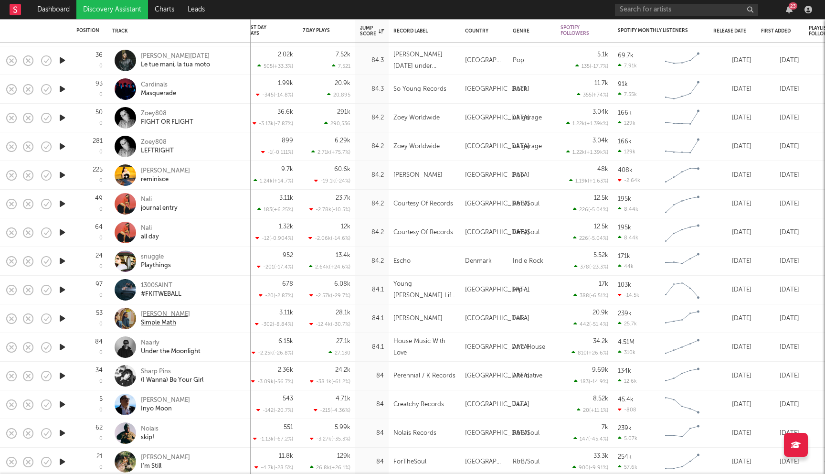
click at [173, 313] on div "Emma Andersen" at bounding box center [165, 314] width 49 height 9
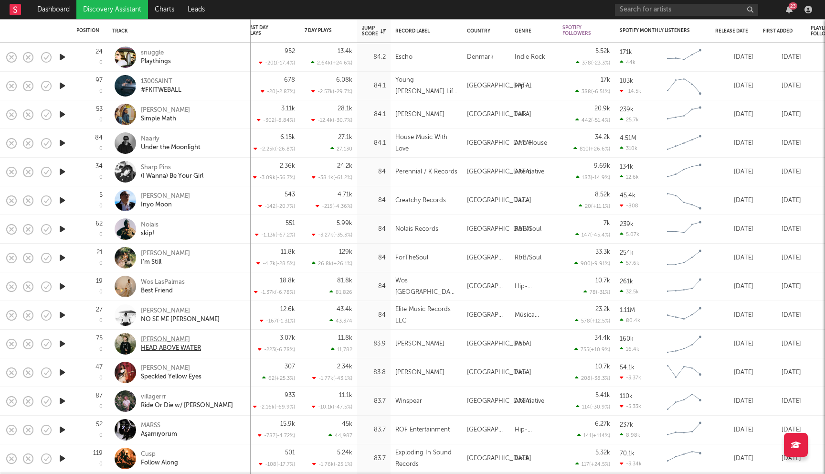
click at [163, 337] on div "Tom Cooper" at bounding box center [171, 339] width 60 height 9
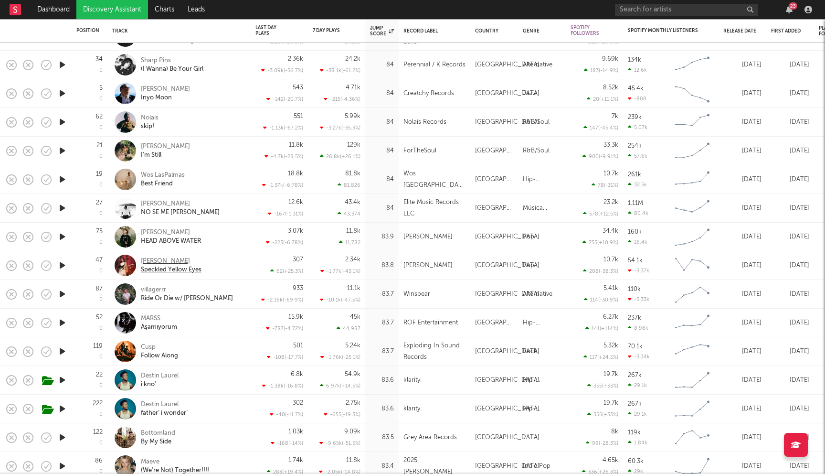
click at [166, 261] on div "Jazzie Young" at bounding box center [171, 261] width 61 height 9
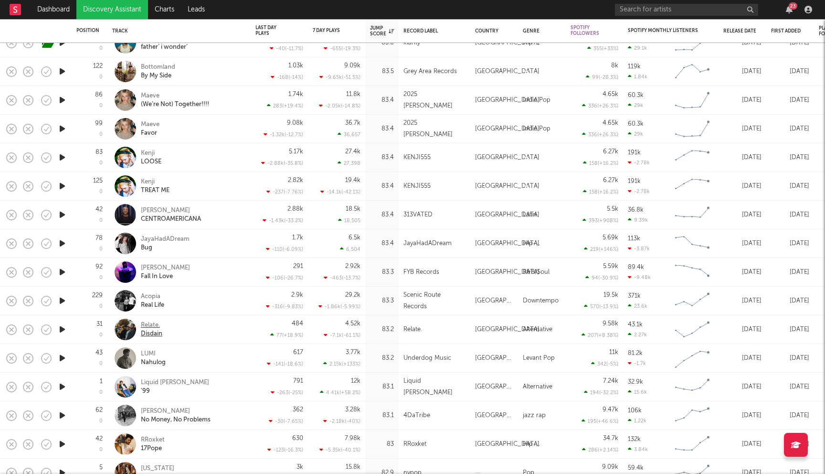
click at [154, 325] on div "Relate." at bounding box center [151, 325] width 21 height 9
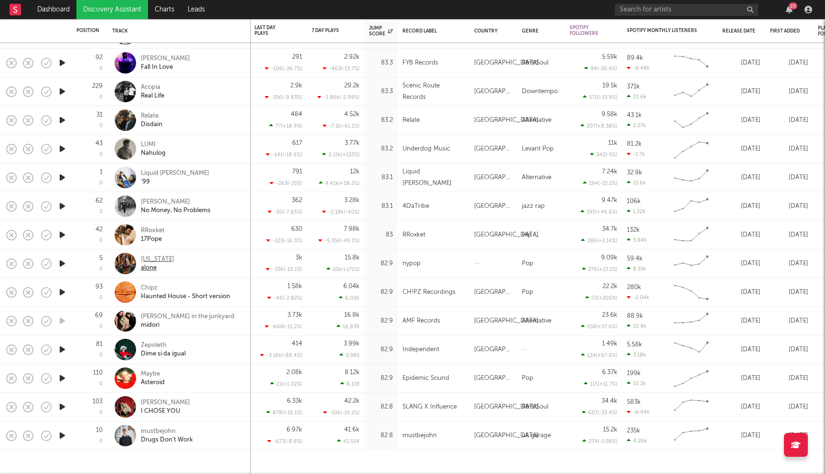
click at [158, 257] on div "NEW YORK" at bounding box center [157, 259] width 33 height 9
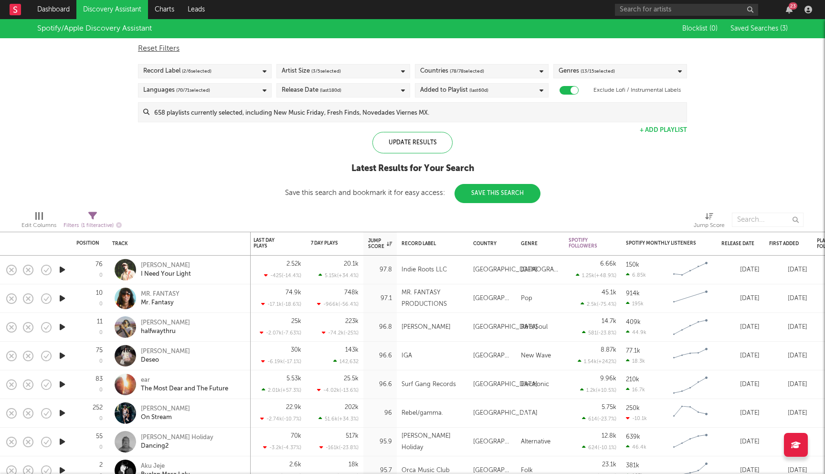
click at [501, 89] on div "Added to Playlist (last 60 d)" at bounding box center [482, 90] width 134 height 14
click at [468, 147] on div "Last 180 Days" at bounding box center [488, 149] width 111 height 11
click at [420, 147] on input "Last 180 Days" at bounding box center [420, 149] width 0 height 11
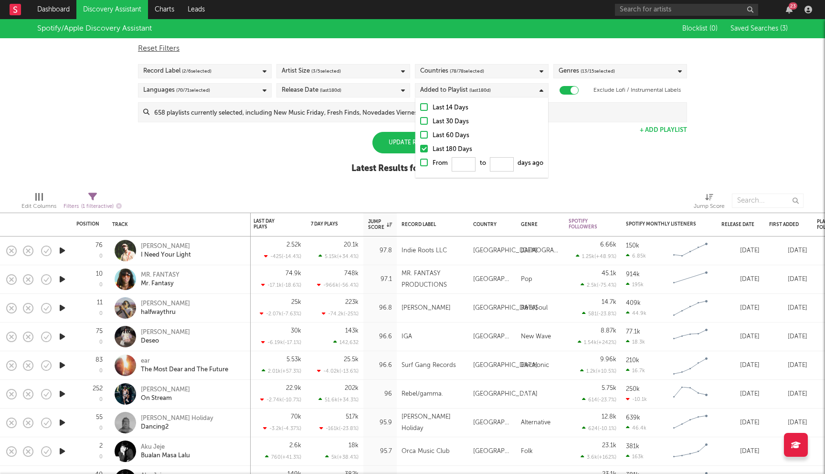
click at [291, 153] on div "Spotify/Apple Discovery Assistant Blocklist ( 0 ) Saved Searches ( 3 ) Reset Fi…" at bounding box center [412, 101] width 825 height 165
click at [395, 141] on div "Update Results" at bounding box center [412, 142] width 80 height 21
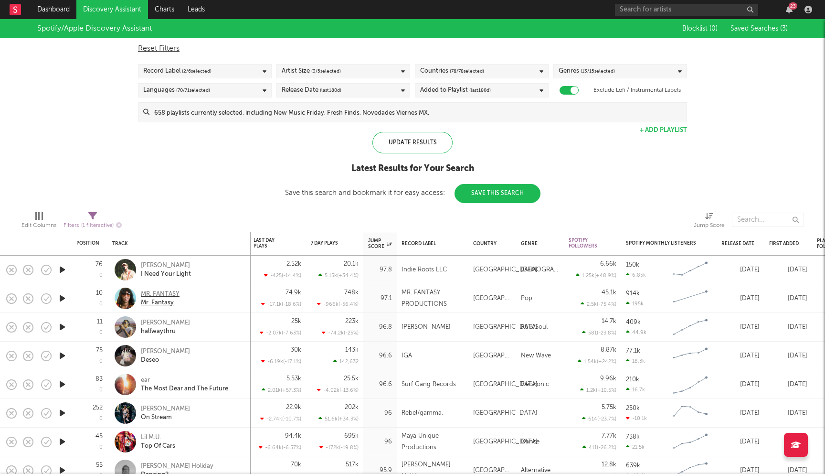
click at [175, 290] on div "MR. FANTASY" at bounding box center [160, 294] width 39 height 9
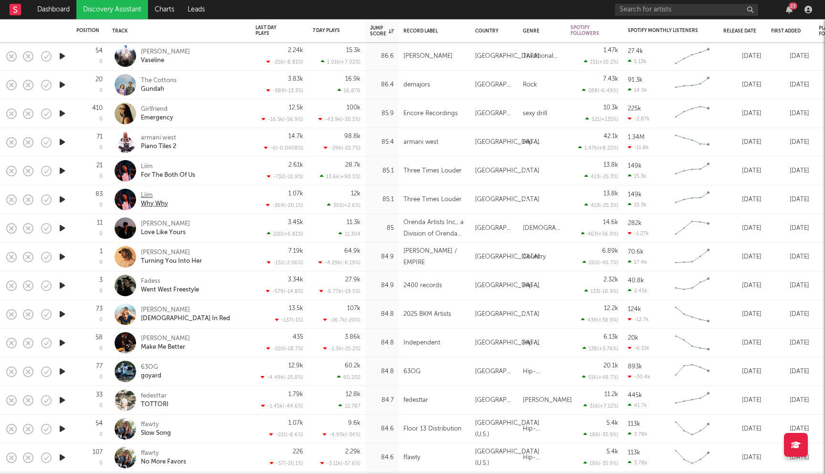
click at [148, 197] on div "Liim" at bounding box center [154, 195] width 27 height 9
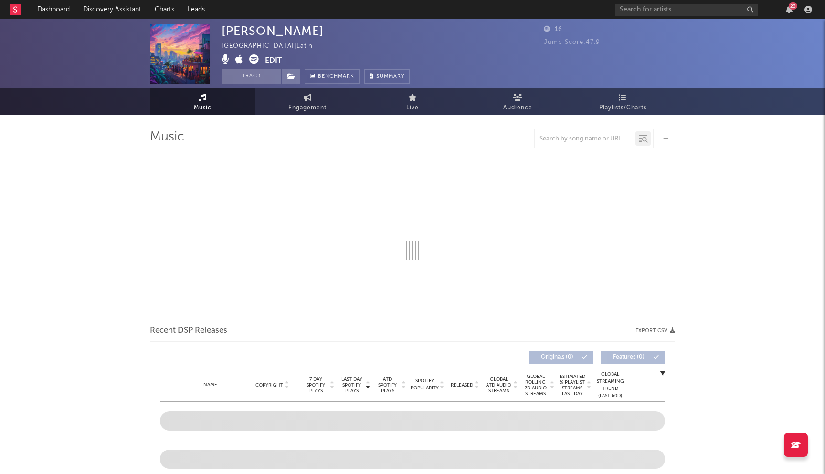
select select "1w"
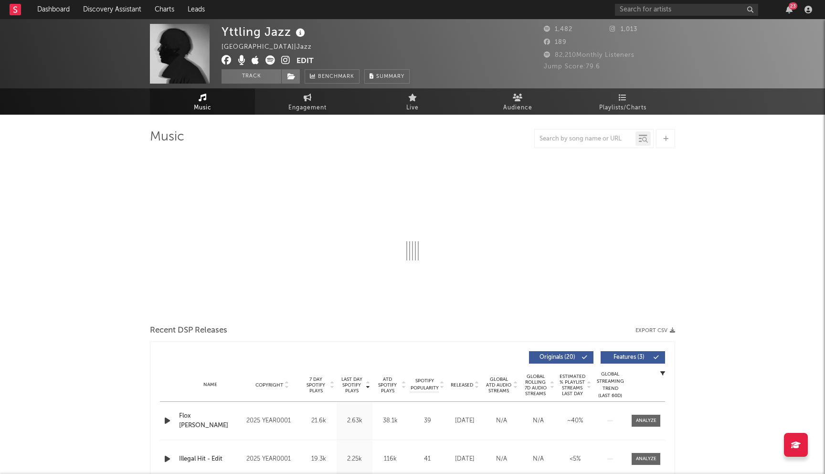
click at [226, 61] on icon at bounding box center [227, 60] width 10 height 10
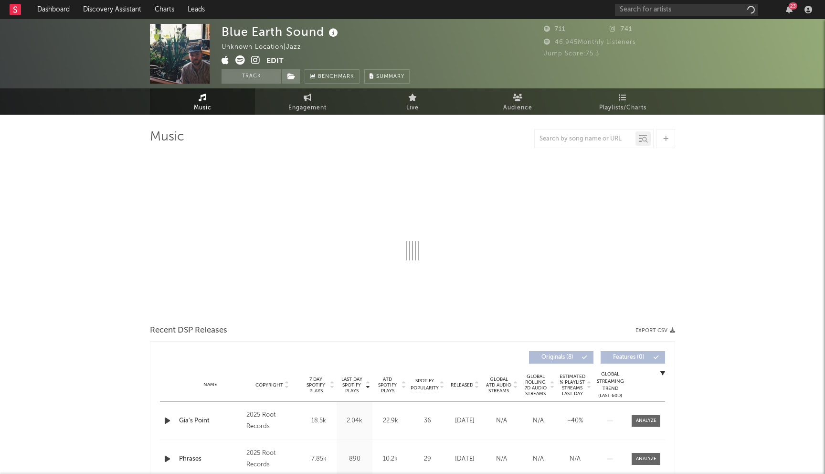
select select "1w"
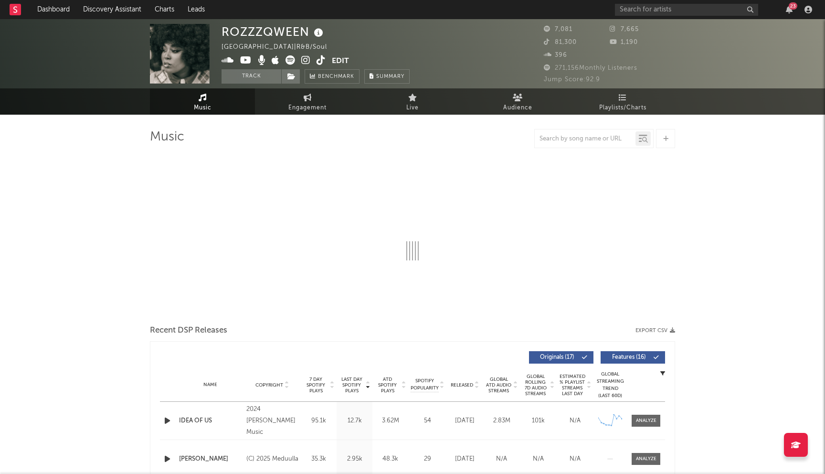
select select "6m"
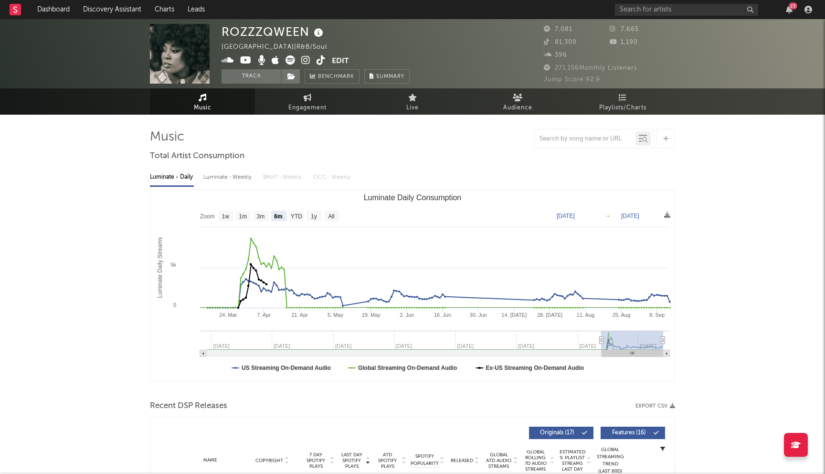
click at [268, 34] on div "ROZZZQWEEN" at bounding box center [274, 32] width 104 height 16
copy div "ROZZZQWEEN"
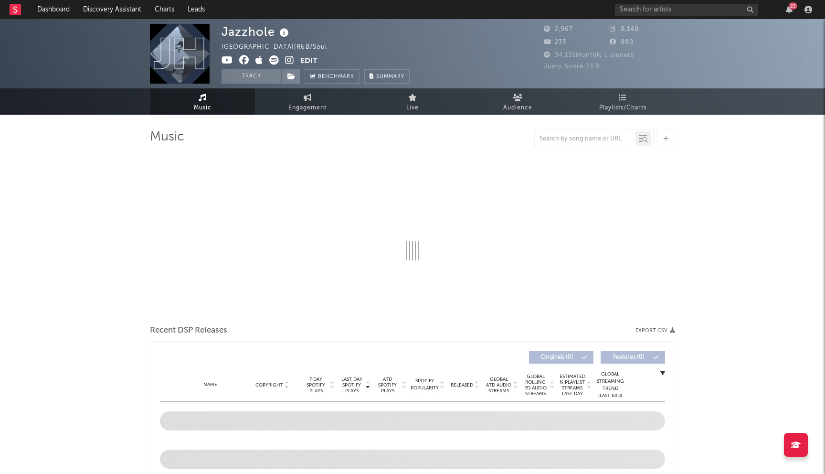
select select "1w"
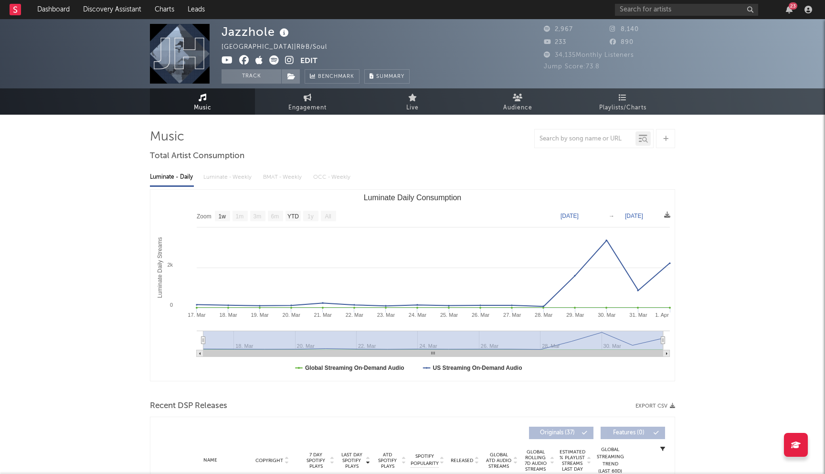
click at [244, 60] on icon at bounding box center [244, 60] width 10 height 10
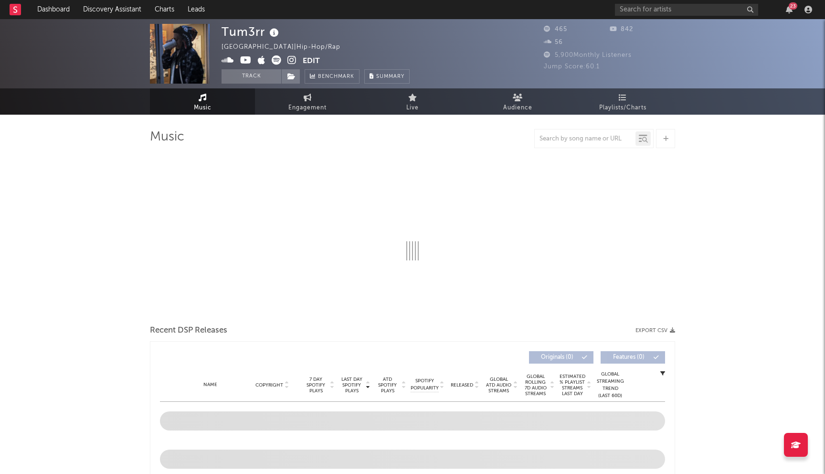
select select "1w"
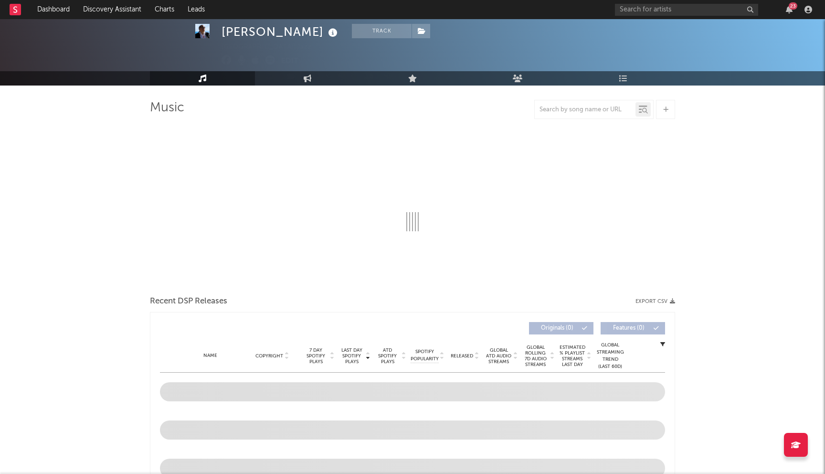
select select "6m"
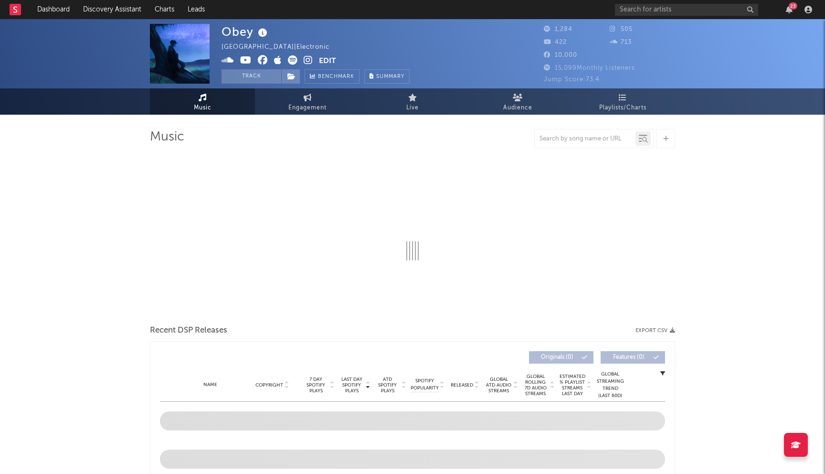
select select "1w"
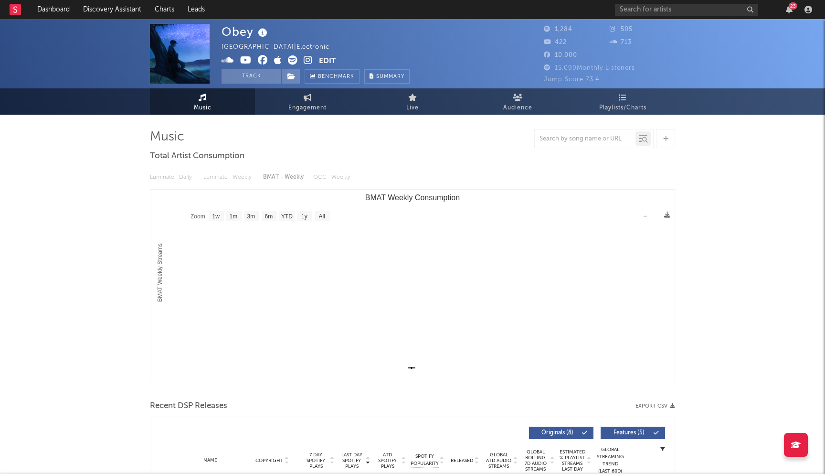
click at [263, 63] on icon at bounding box center [263, 60] width 10 height 10
click at [308, 57] on icon at bounding box center [308, 60] width 9 height 10
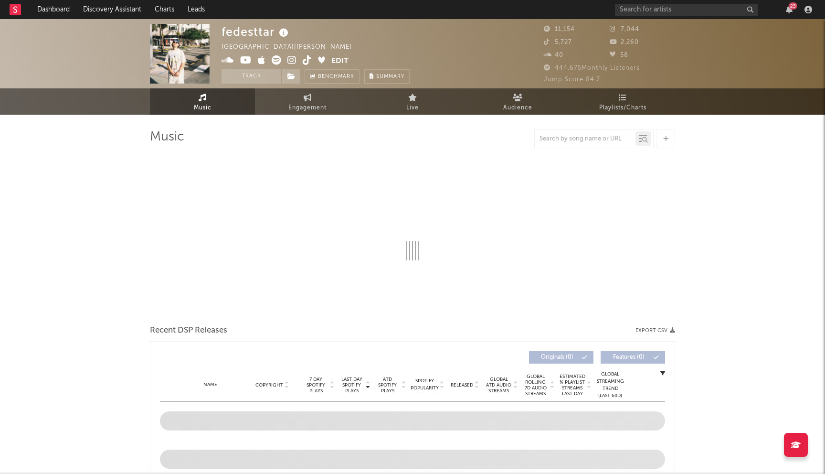
select select "6m"
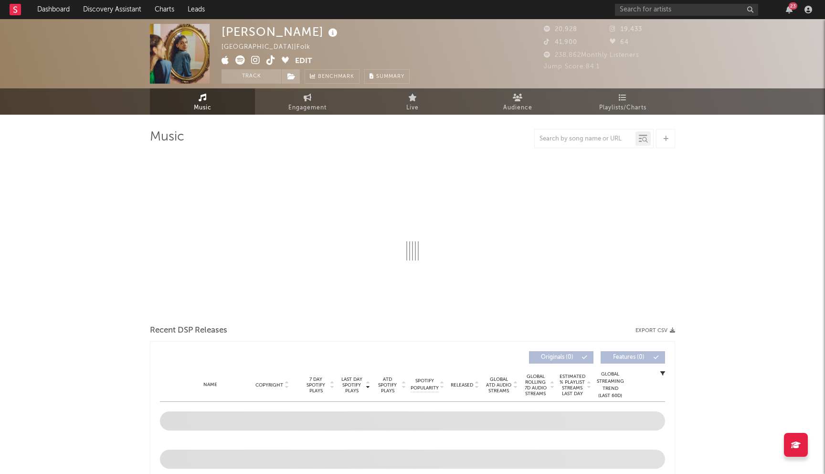
select select "6m"
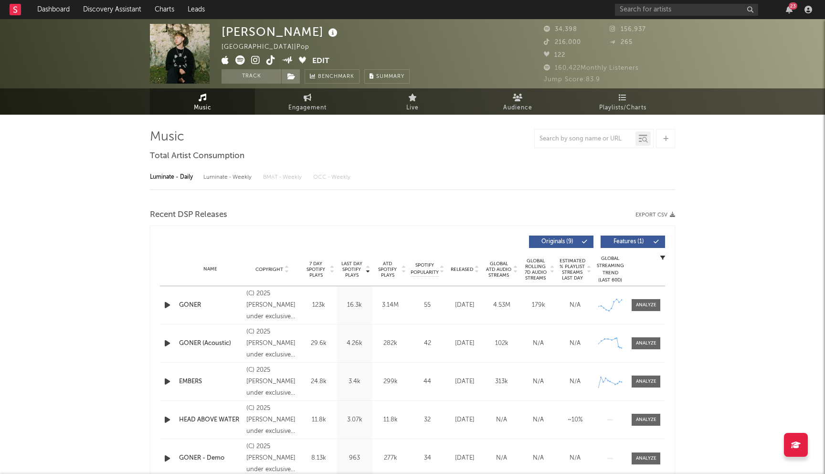
select select "6m"
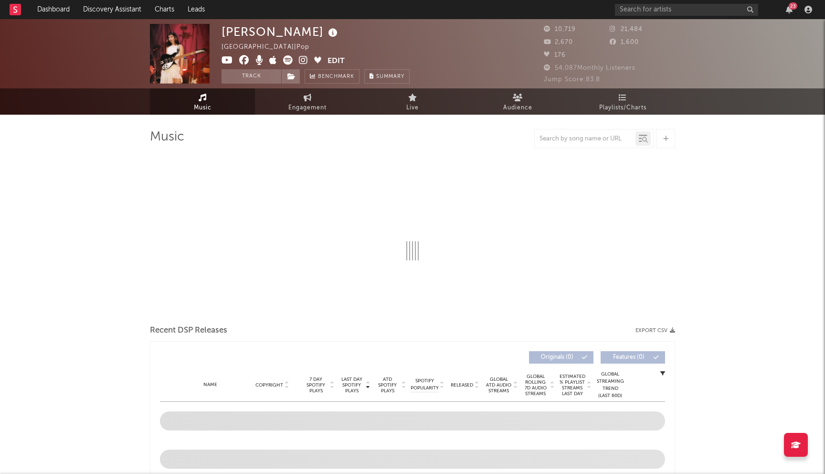
select select "1w"
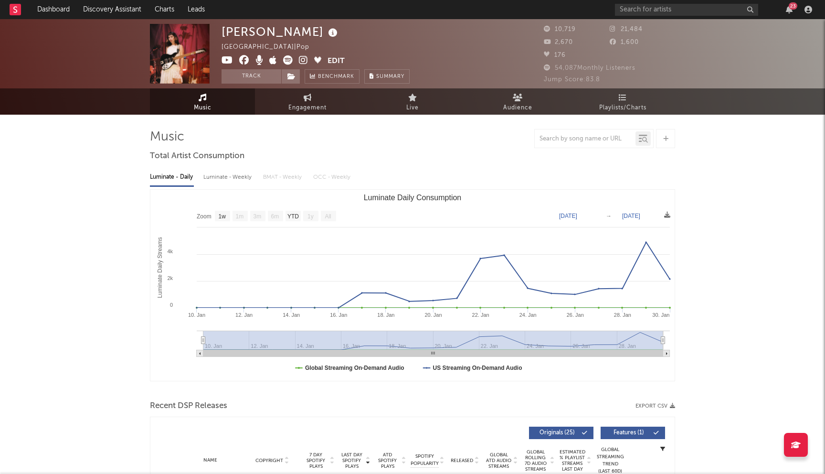
click at [244, 61] on icon at bounding box center [244, 60] width 10 height 10
click at [645, 5] on input "text" at bounding box center [686, 10] width 143 height 12
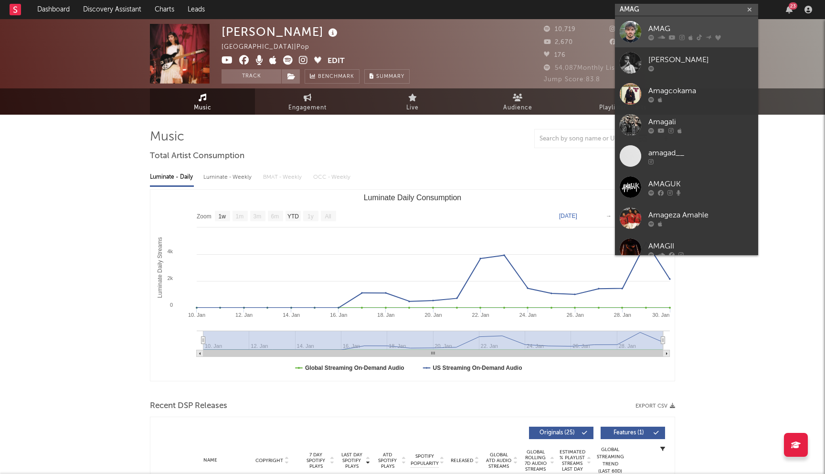
type input "AMAG"
click at [660, 33] on div "AMAG" at bounding box center [700, 28] width 105 height 11
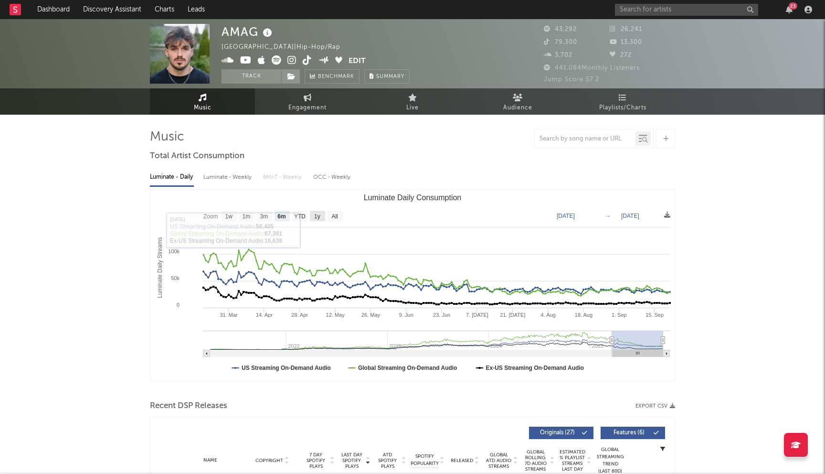
click at [316, 214] on text "1y" at bounding box center [317, 216] width 6 height 7
select select "1y"
type input "2024-09-21"
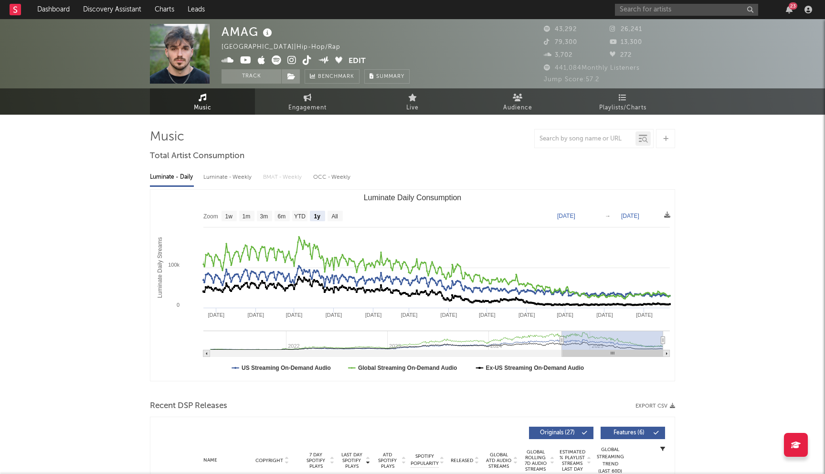
scroll to position [249, 0]
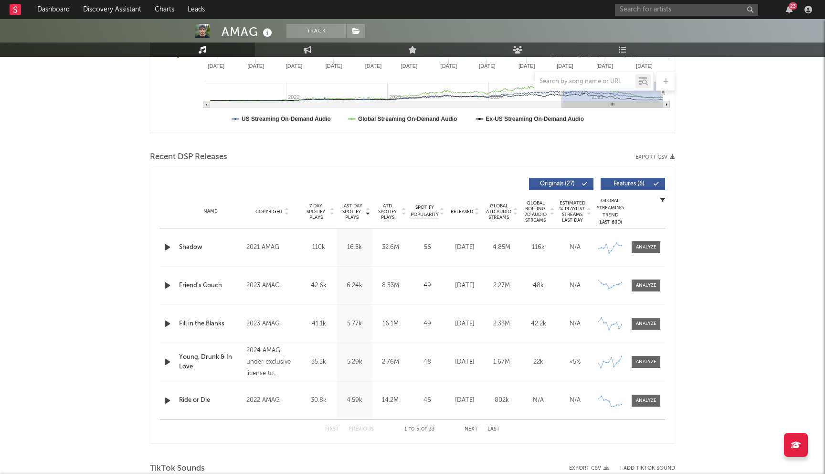
click at [470, 426] on button "Next" at bounding box center [471, 428] width 13 height 5
click at [644, 10] on input "text" at bounding box center [686, 10] width 143 height 12
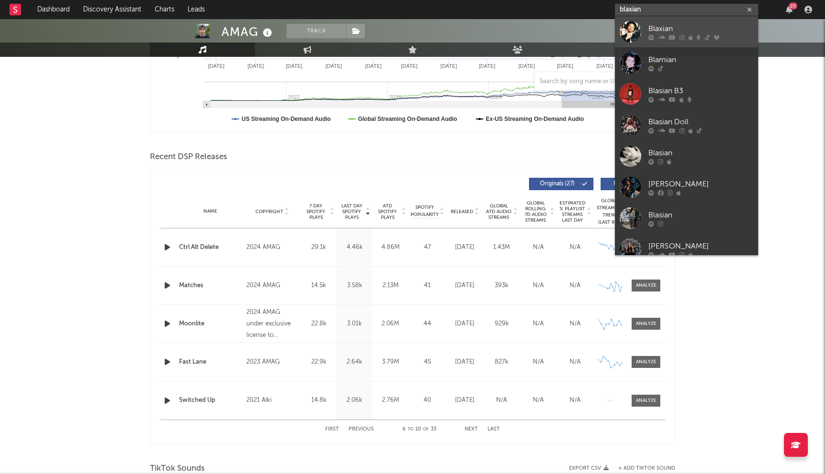
type input "blaxian"
click at [680, 37] on icon at bounding box center [682, 37] width 5 height 6
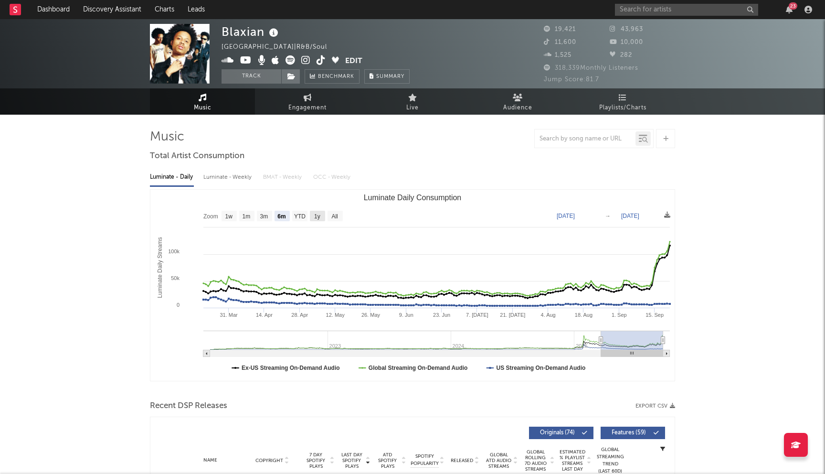
click at [320, 215] on text "1y" at bounding box center [317, 216] width 6 height 7
select select "1y"
type input "2024-09-21"
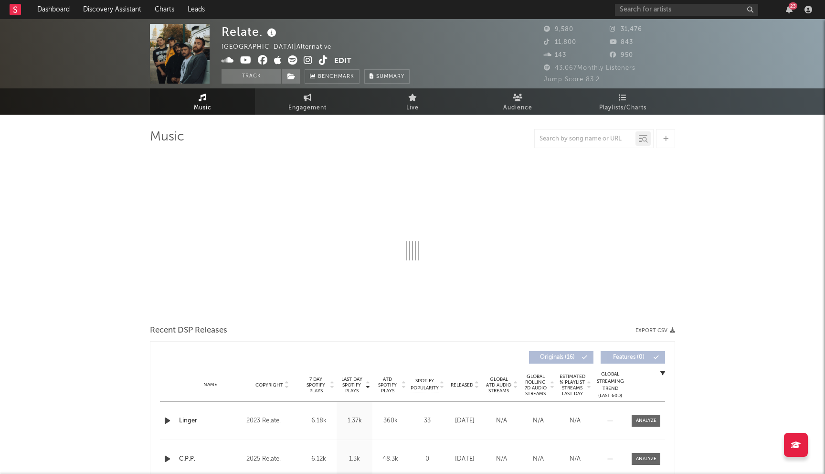
select select "6m"
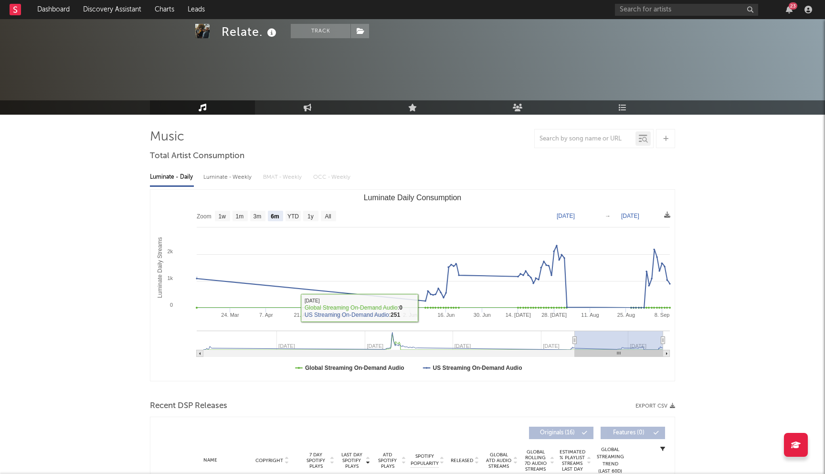
scroll to position [138, 0]
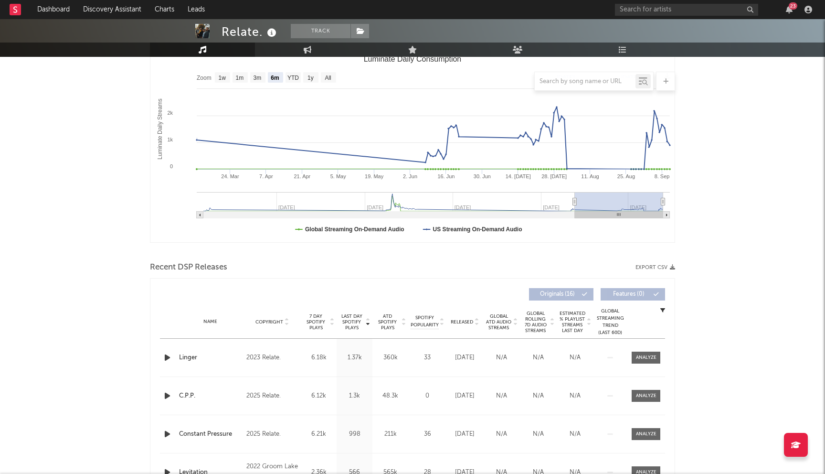
click at [165, 357] on icon "button" at bounding box center [167, 357] width 10 height 12
click at [166, 360] on icon "button" at bounding box center [166, 357] width 9 height 12
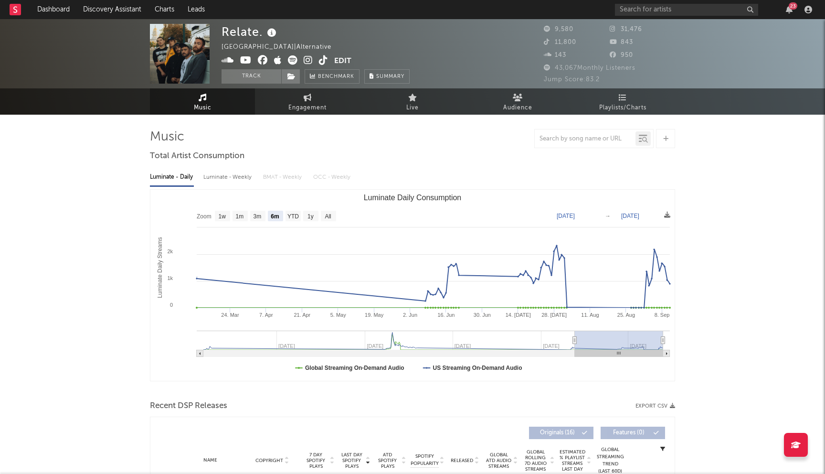
click at [265, 63] on icon at bounding box center [263, 60] width 10 height 10
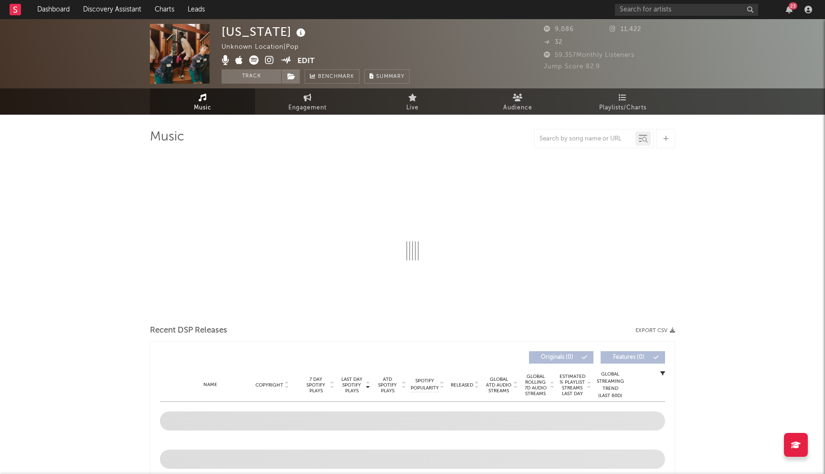
select select "1w"
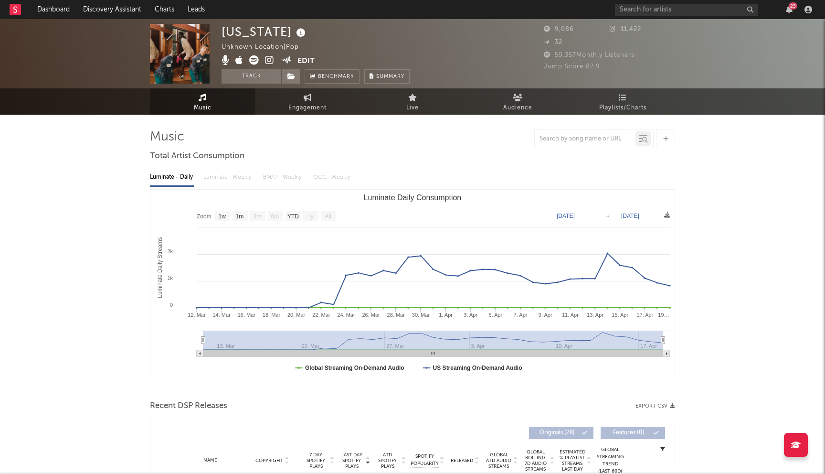
click at [267, 62] on icon at bounding box center [269, 60] width 9 height 10
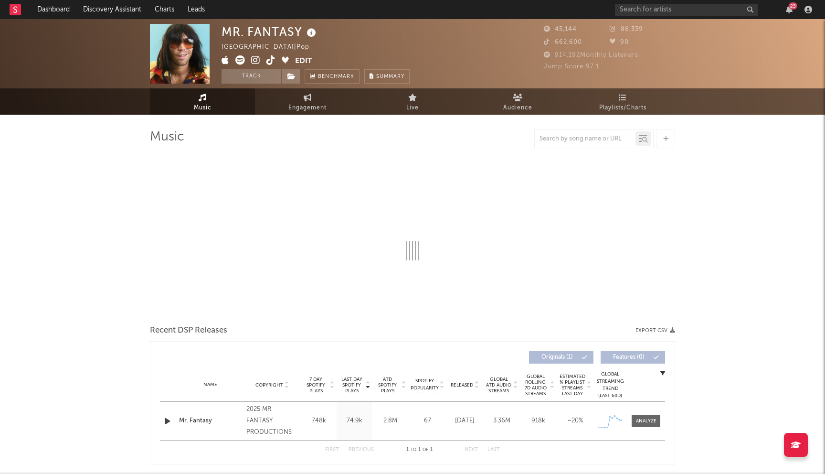
select select "1w"
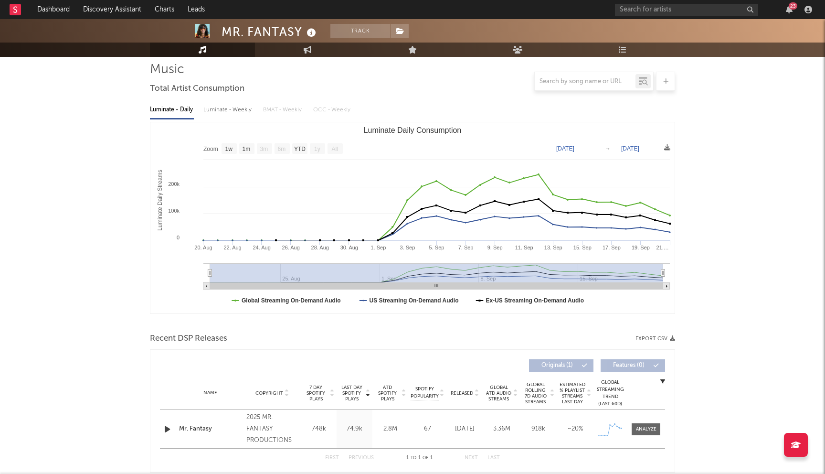
scroll to position [151, 0]
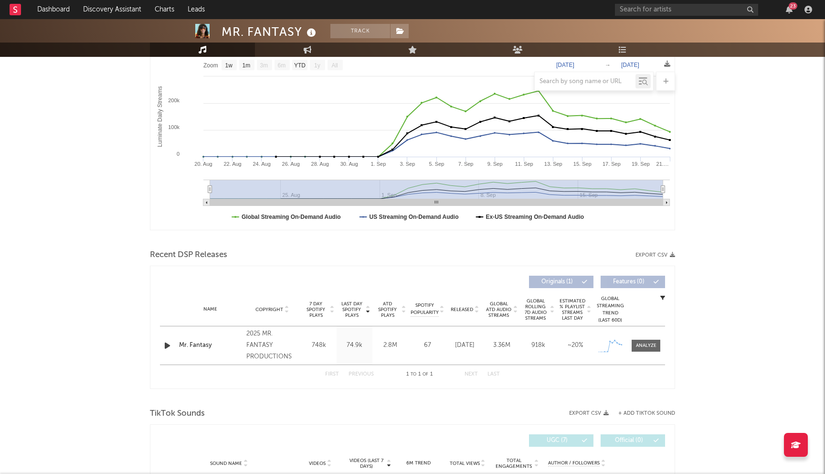
click at [168, 347] on icon "button" at bounding box center [167, 346] width 10 height 12
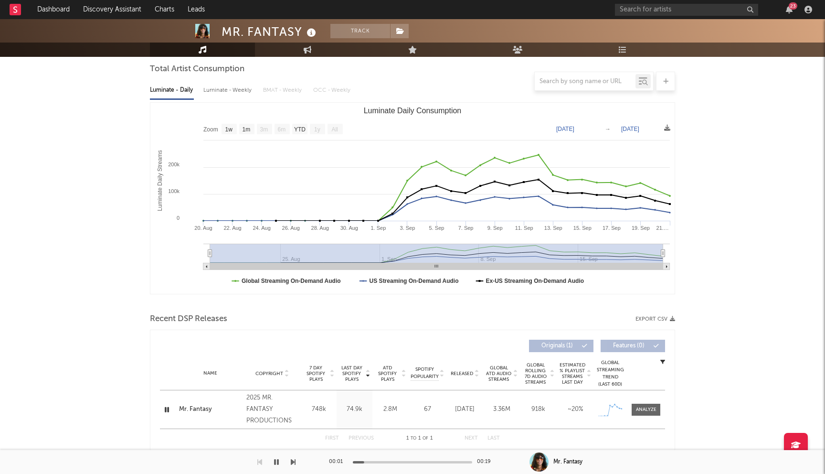
scroll to position [0, 0]
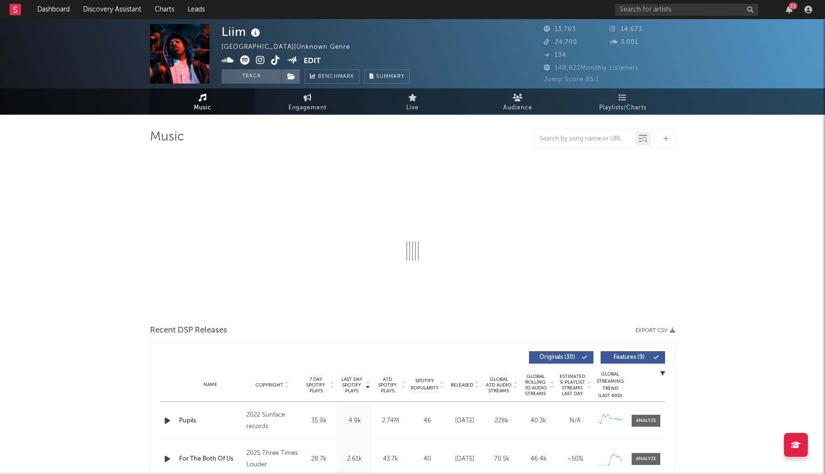
select select "6m"
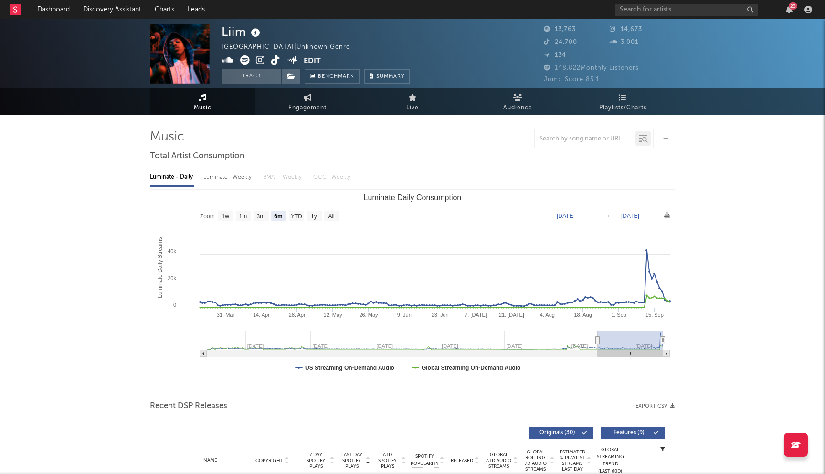
click at [259, 63] on icon at bounding box center [260, 60] width 9 height 10
